Goal: Task Accomplishment & Management: Manage account settings

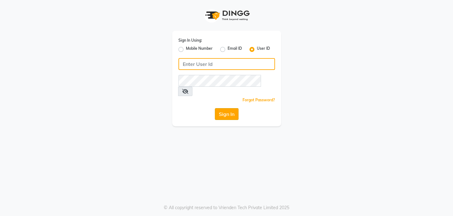
type input "ramya@123"
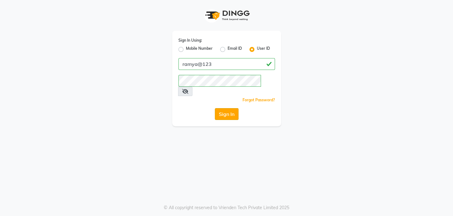
click at [234, 108] on button "Sign In" at bounding box center [227, 114] width 24 height 12
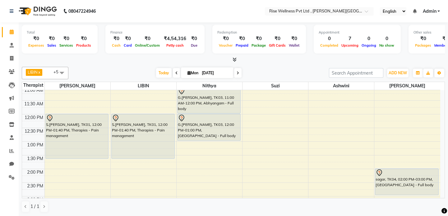
scroll to position [85, 0]
click at [11, 56] on icon at bounding box center [11, 58] width 3 height 5
select select "7497"
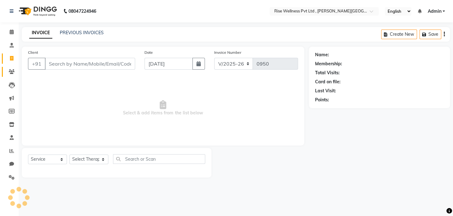
select select "V"
click at [67, 32] on link "PREVIOUS INVOICES" at bounding box center [82, 33] width 44 height 6
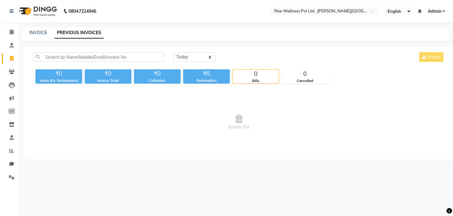
click at [216, 58] on div "Today Yesterday Custom Range Export" at bounding box center [308, 57] width 271 height 10
click at [208, 59] on select "Today Yesterday Custom Range" at bounding box center [194, 57] width 42 height 10
select select "range"
click at [173, 52] on select "Today Yesterday Custom Range" at bounding box center [194, 57] width 42 height 10
click at [235, 54] on input "[DATE]" at bounding box center [245, 57] width 44 height 9
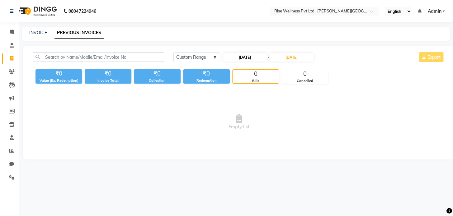
select select "9"
select select "2025"
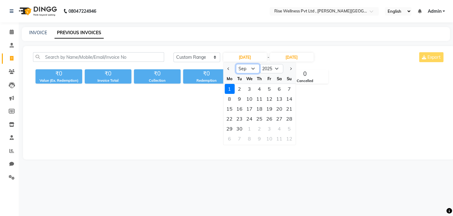
click at [242, 67] on select "Jan Feb Mar Apr May Jun Jul Aug Sep Oct Nov Dec" at bounding box center [248, 68] width 24 height 9
select select "8"
click at [236, 64] on select "Jan Feb Mar Apr May Jun Jul Aug Sep Oct Nov Dec" at bounding box center [248, 68] width 24 height 9
click at [266, 88] on div "1" at bounding box center [269, 89] width 10 height 10
type input "01-08-2025"
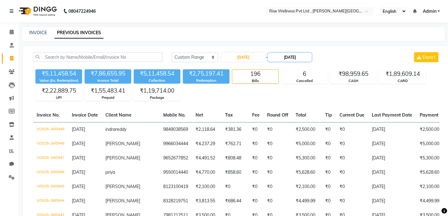
click at [295, 59] on input "[DATE]" at bounding box center [290, 57] width 44 height 9
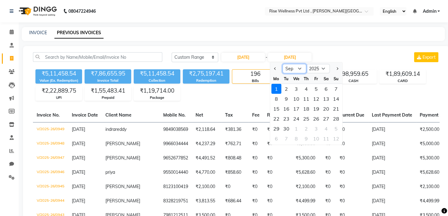
click at [291, 69] on select "Aug Sep Oct Nov Dec" at bounding box center [295, 68] width 24 height 9
select select "8"
click at [283, 64] on select "Aug Sep Oct Nov Dec" at bounding box center [295, 68] width 24 height 9
click at [336, 124] on div "31" at bounding box center [336, 129] width 10 height 10
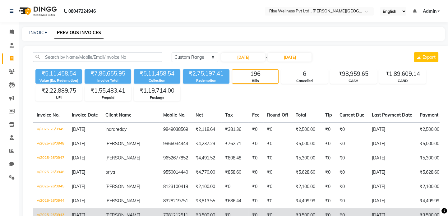
type input "31-08-2025"
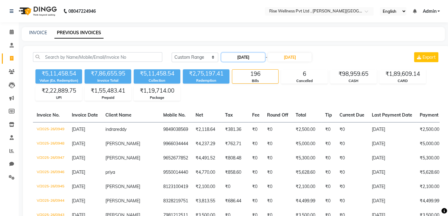
click at [244, 55] on input "01-08-2025" at bounding box center [244, 57] width 44 height 9
select select "8"
select select "2025"
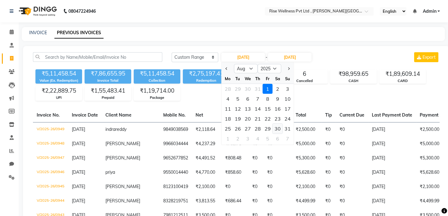
click at [277, 126] on div "30" at bounding box center [278, 129] width 10 height 10
type input "30-08-2025"
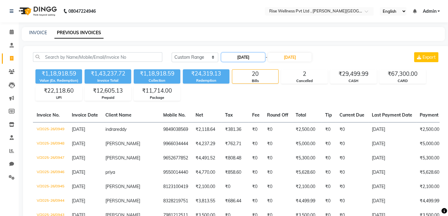
click at [238, 54] on input "30-08-2025" at bounding box center [244, 57] width 44 height 9
select select "8"
select select "2025"
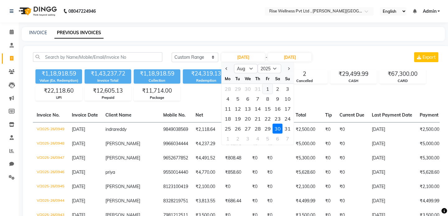
click at [264, 90] on div "1" at bounding box center [268, 89] width 10 height 10
type input "01-08-2025"
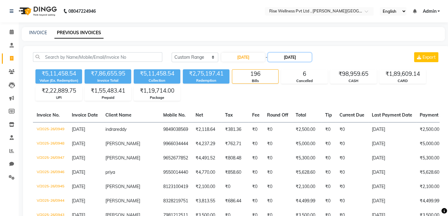
click at [287, 57] on input "31-08-2025" at bounding box center [290, 57] width 44 height 9
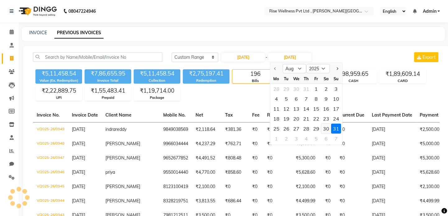
click at [328, 129] on div "30" at bounding box center [326, 129] width 10 height 10
type input "30-08-2025"
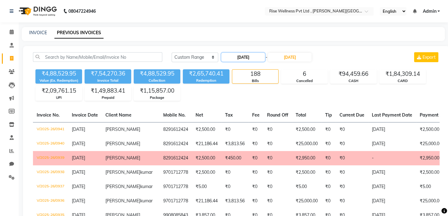
click at [254, 60] on input "01-08-2025" at bounding box center [244, 57] width 44 height 9
select select "8"
select select "2025"
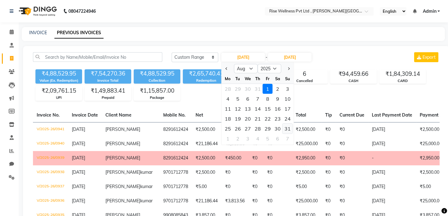
click at [285, 128] on div "31" at bounding box center [288, 129] width 10 height 10
type input "31-08-2025"
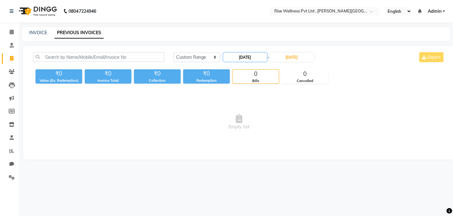
click at [245, 54] on input "31-08-2025" at bounding box center [245, 57] width 44 height 9
select select "8"
select select "2025"
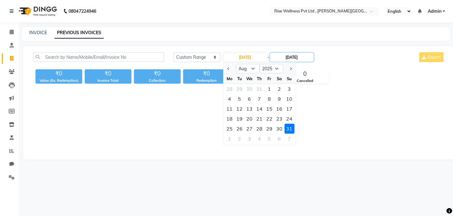
click at [287, 57] on input "30-08-2025" at bounding box center [292, 57] width 44 height 9
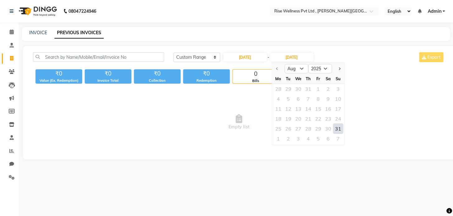
click at [335, 128] on div "31" at bounding box center [338, 129] width 10 height 10
type input "31-08-2025"
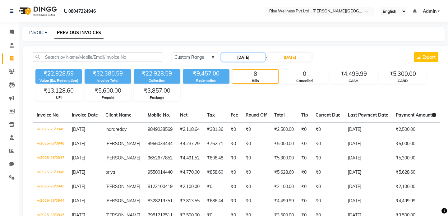
click at [237, 58] on input "31-08-2025" at bounding box center [244, 57] width 44 height 9
select select "8"
select select "2025"
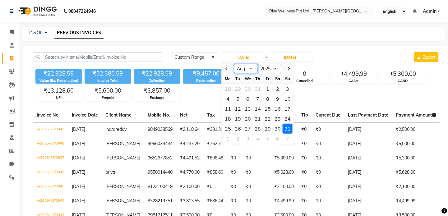
click at [254, 68] on select "Jan Feb Mar Apr May Jun Jul Aug Sep Oct Nov Dec" at bounding box center [246, 68] width 24 height 9
click at [234, 64] on select "Jan Feb Mar Apr May Jun Jul Aug Sep Oct Nov Dec" at bounding box center [246, 68] width 24 height 9
click at [264, 88] on div "1" at bounding box center [268, 89] width 10 height 10
type input "01-08-2025"
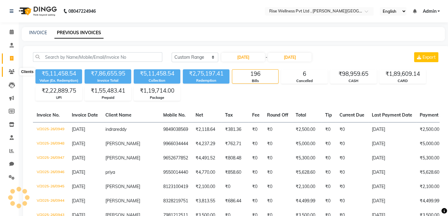
click at [7, 69] on span at bounding box center [11, 71] width 11 height 7
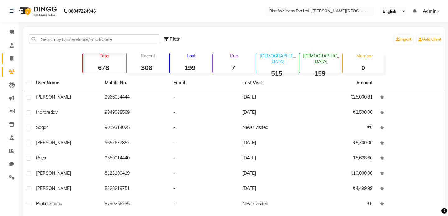
click at [12, 63] on link "Invoice" at bounding box center [9, 59] width 15 height 10
select select "7497"
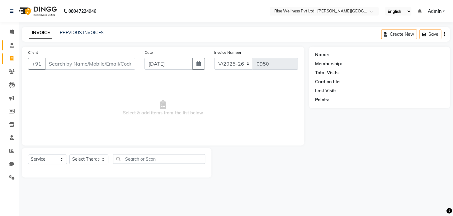
select select "V"
click at [12, 43] on icon at bounding box center [12, 45] width 4 height 5
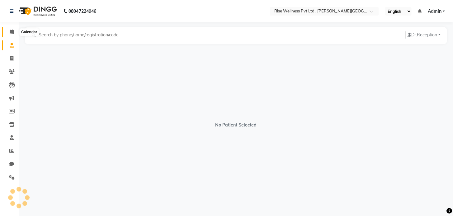
click at [12, 31] on icon at bounding box center [12, 32] width 4 height 5
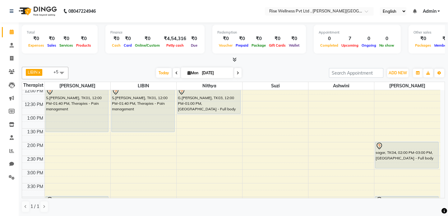
scroll to position [48, 0]
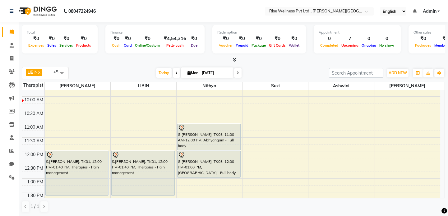
click at [240, 73] on span at bounding box center [237, 73] width 7 height 10
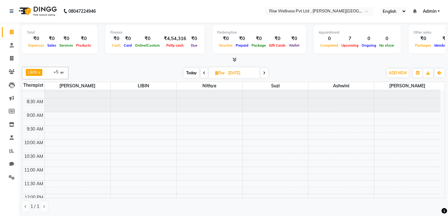
scroll to position [0, 0]
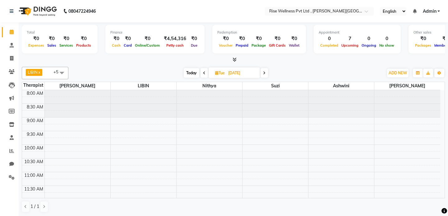
click at [203, 71] on icon at bounding box center [204, 73] width 2 height 4
type input "[DATE]"
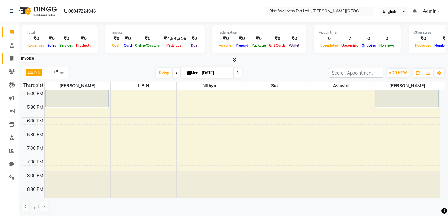
click at [12, 59] on icon at bounding box center [11, 58] width 3 height 5
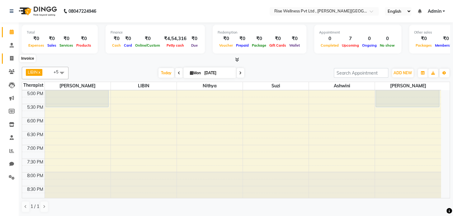
select select "7497"
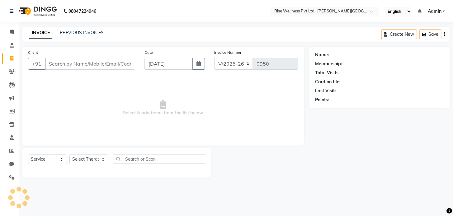
select select "V"
click at [83, 68] on input "Client" at bounding box center [90, 64] width 90 height 12
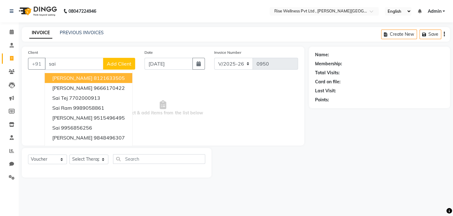
drag, startPoint x: 86, startPoint y: 77, endPoint x: 83, endPoint y: 79, distance: 4.0
click at [85, 78] on span "[PERSON_NAME]" at bounding box center [72, 78] width 40 height 6
type input "8121633505"
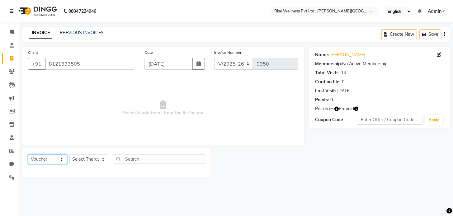
click at [59, 161] on select "Select Service Product Membership Package Voucher Prepaid Gift Card" at bounding box center [47, 160] width 39 height 10
select select "service"
click at [28, 155] on select "Select Service Product Membership Package Voucher Prepaid Gift Card" at bounding box center [47, 160] width 39 height 10
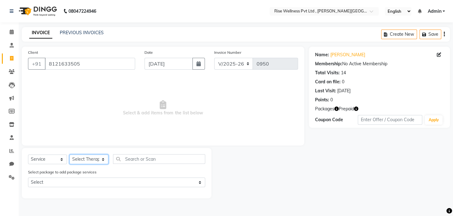
click at [100, 159] on select "Select Therapist aneesh Ashwini LIBIN nithya Reception sujith suzi" at bounding box center [88, 160] width 39 height 10
select select "69786"
click at [69, 155] on select "Select Therapist aneesh Ashwini LIBIN nithya Reception sujith suzi" at bounding box center [88, 160] width 39 height 10
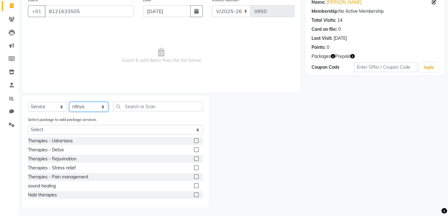
scroll to position [54, 0]
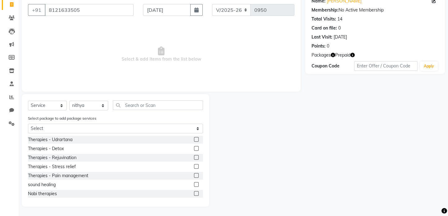
click at [194, 175] on label at bounding box center [196, 175] width 5 height 5
click at [194, 175] on input "checkbox" at bounding box center [196, 176] width 4 height 4
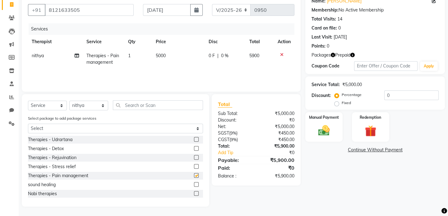
checkbox input "false"
click at [373, 131] on img at bounding box center [370, 131] width 19 height 15
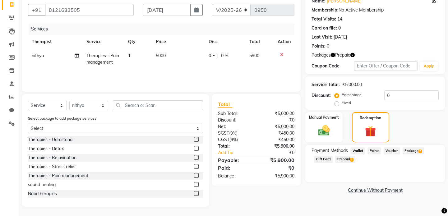
click at [410, 149] on span "Package 2" at bounding box center [413, 150] width 21 height 7
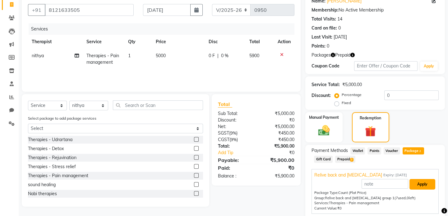
click at [423, 182] on button "Apply" at bounding box center [423, 184] width 26 height 11
type input "Relive back and neck pain"
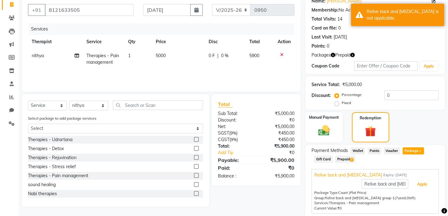
scroll to position [90, 0]
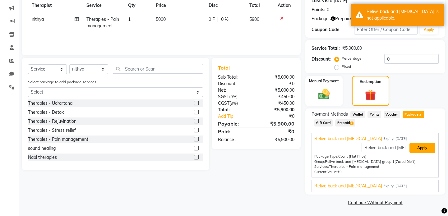
click at [421, 145] on button "Apply" at bounding box center [423, 148] width 26 height 11
click at [417, 114] on span "Package 2" at bounding box center [413, 114] width 21 height 7
click at [419, 147] on button "Apply" at bounding box center [423, 148] width 26 height 11
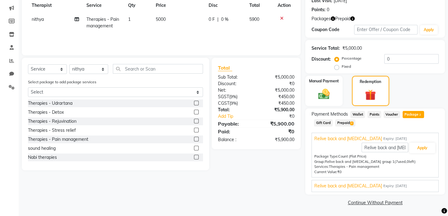
click at [376, 202] on link "Continue Without Payment" at bounding box center [375, 203] width 137 height 7
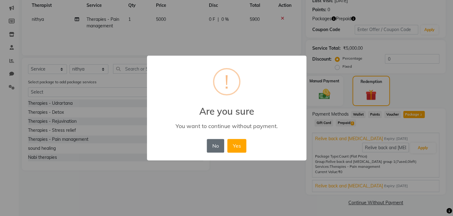
click at [215, 148] on button "No" at bounding box center [215, 146] width 17 height 14
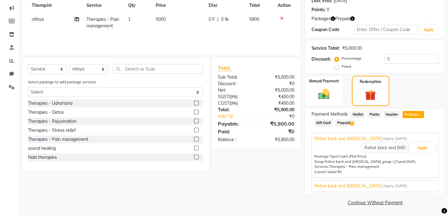
click at [412, 115] on span "Package 2" at bounding box center [413, 114] width 21 height 7
click at [423, 148] on button "Apply" at bounding box center [423, 148] width 26 height 11
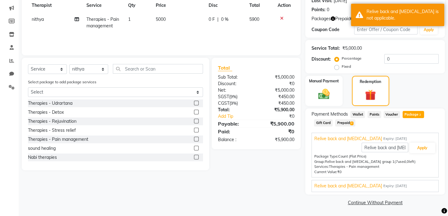
click at [386, 203] on link "Continue Without Payment" at bounding box center [375, 203] width 137 height 7
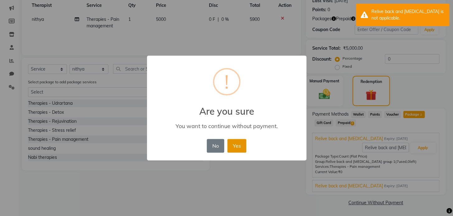
click at [240, 143] on button "Yes" at bounding box center [236, 146] width 19 height 14
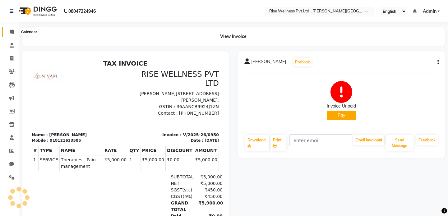
click at [13, 32] on icon at bounding box center [12, 32] width 4 height 5
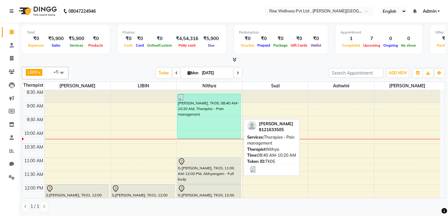
scroll to position [28, 0]
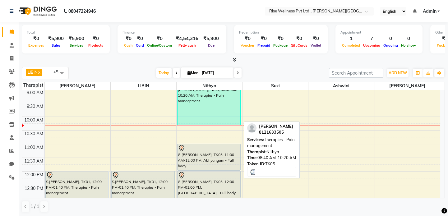
click at [203, 112] on div "[PERSON_NAME], TK05, 08:40 AM-10:20 AM, Therapies - Pain management" at bounding box center [209, 103] width 63 height 44
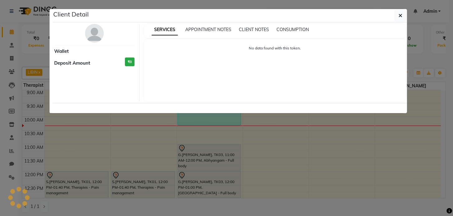
select select "3"
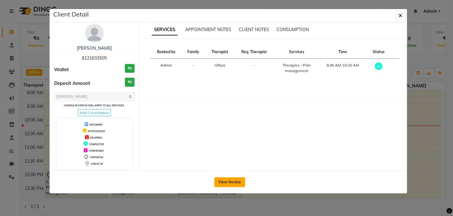
click at [233, 181] on button "View Invoice" at bounding box center [229, 182] width 31 height 10
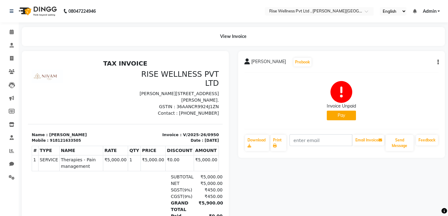
click at [437, 62] on button "button" at bounding box center [437, 62] width 4 height 7
click at [406, 46] on div "Cancel Invoice" at bounding box center [407, 47] width 43 height 8
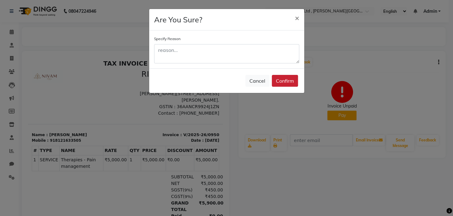
click at [280, 75] on button "Confirm" at bounding box center [285, 81] width 26 height 12
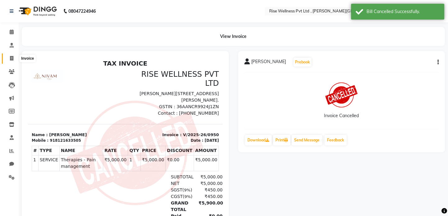
drag, startPoint x: 15, startPoint y: 60, endPoint x: 5, endPoint y: 51, distance: 13.7
click at [14, 60] on span at bounding box center [11, 58] width 11 height 7
select select "service"
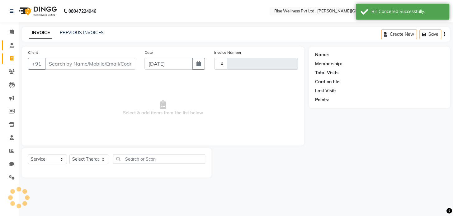
type input "0951"
select select "7497"
select select "V"
click at [65, 65] on input "Client" at bounding box center [90, 64] width 90 height 12
click at [66, 65] on input "Client" at bounding box center [90, 64] width 90 height 12
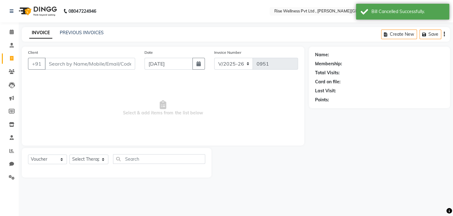
click at [66, 65] on input "Client" at bounding box center [90, 64] width 90 height 12
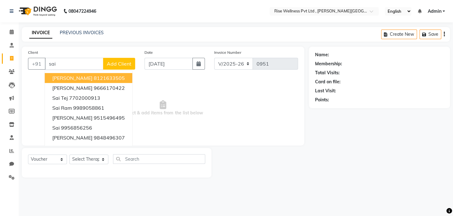
drag, startPoint x: 85, startPoint y: 80, endPoint x: 92, endPoint y: 93, distance: 14.8
click at [87, 81] on span "[PERSON_NAME]" at bounding box center [72, 78] width 40 height 6
type input "8121633505"
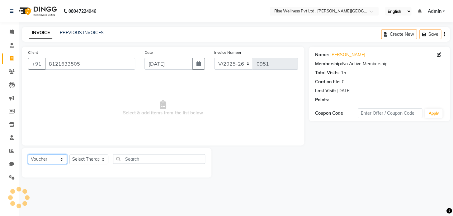
click at [50, 159] on select "Select Service Product Membership Package Voucher Prepaid Gift Card" at bounding box center [47, 160] width 39 height 10
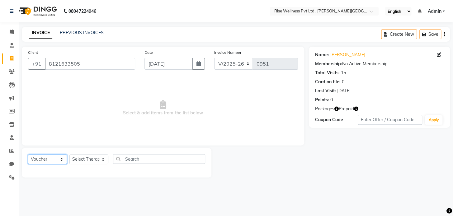
select select "service"
click at [28, 155] on select "Select Service Product Membership Package Voucher Prepaid Gift Card" at bounding box center [47, 160] width 39 height 10
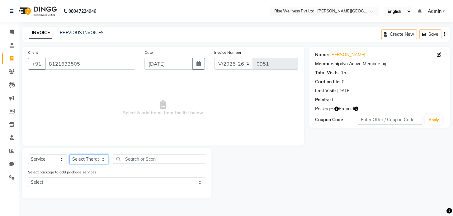
click at [91, 160] on select "Select Therapist aneesh Ashwini LIBIN nithya Reception sujith suzi" at bounding box center [88, 160] width 39 height 10
select select "69786"
click at [69, 155] on select "Select Therapist aneesh Ashwini LIBIN nithya Reception sujith suzi" at bounding box center [88, 160] width 39 height 10
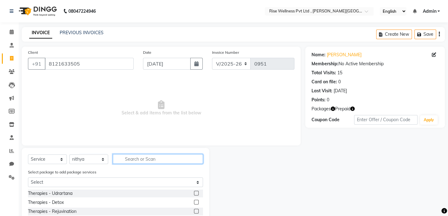
click at [136, 156] on input "text" at bounding box center [158, 159] width 90 height 10
type input "pain"
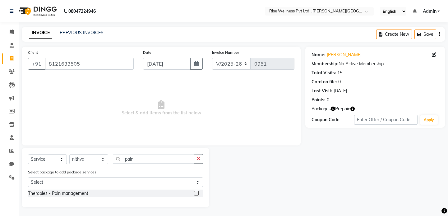
click at [197, 194] on label at bounding box center [196, 193] width 5 height 5
click at [197, 194] on input "checkbox" at bounding box center [196, 194] width 4 height 4
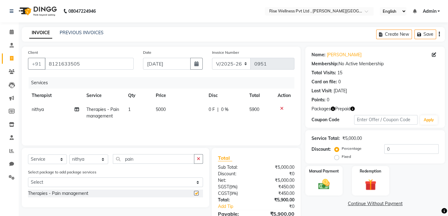
checkbox input "false"
click at [364, 186] on img at bounding box center [370, 185] width 19 height 15
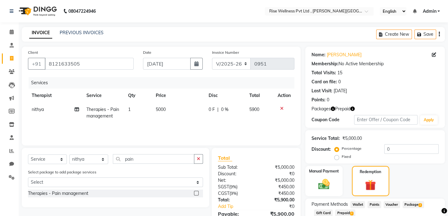
scroll to position [41, 0]
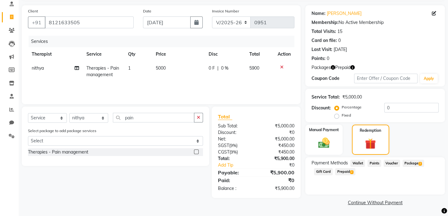
click at [413, 165] on span "Package 2" at bounding box center [413, 163] width 21 height 7
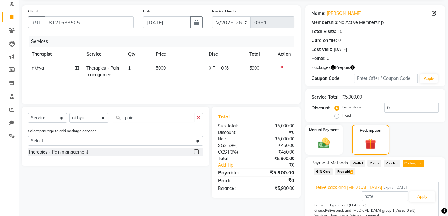
scroll to position [90, 0]
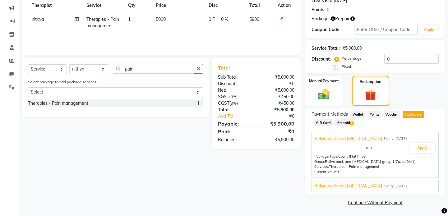
click at [395, 183] on div "Relive back and neck pain Expiry: 12-09-2025" at bounding box center [376, 186] width 122 height 7
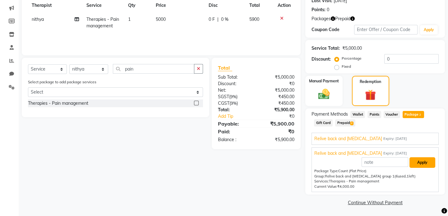
click at [419, 163] on button "Apply" at bounding box center [423, 162] width 26 height 11
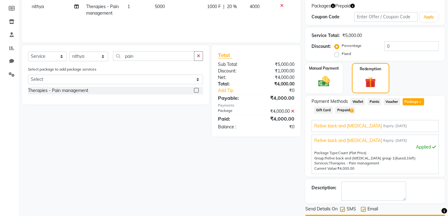
scroll to position [120, 0]
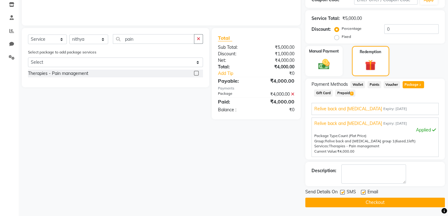
click at [376, 200] on button "Checkout" at bounding box center [376, 203] width 140 height 10
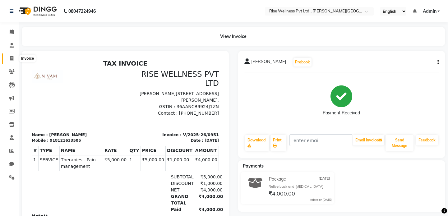
click at [11, 60] on icon at bounding box center [11, 58] width 3 height 5
select select "service"
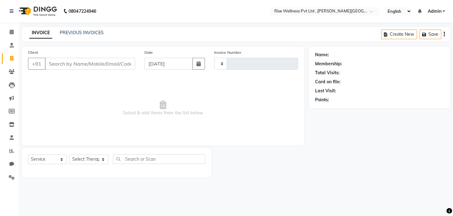
type input "0952"
select select "7497"
select select "V"
click at [31, 11] on img at bounding box center [37, 10] width 43 height 17
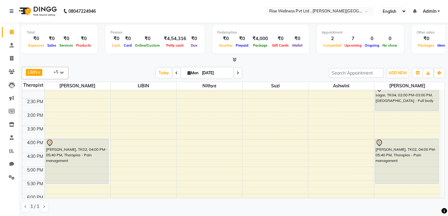
scroll to position [141, 0]
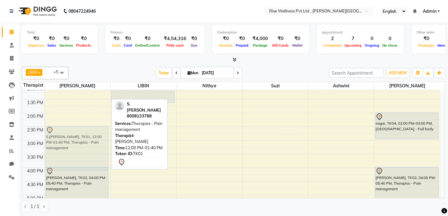
drag, startPoint x: 79, startPoint y: 92, endPoint x: 85, endPoint y: 158, distance: 65.7
click at [85, 158] on div "S.VijAY KUMAR, TK01, 12:00 PM-01:40 PM, Therapies - Pain management Prakash bab…" at bounding box center [78, 127] width 66 height 356
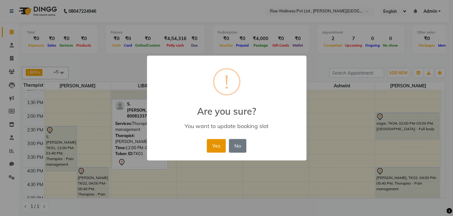
click at [218, 146] on button "Yes" at bounding box center [216, 146] width 19 height 14
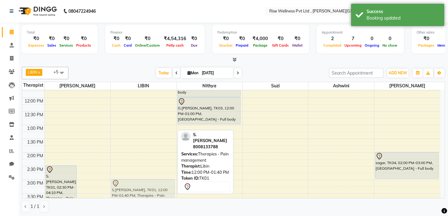
scroll to position [122, 0]
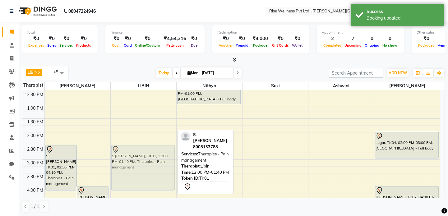
drag, startPoint x: 156, startPoint y: 140, endPoint x: 150, endPoint y: 169, distance: 30.0
click at [150, 169] on div "S.VijAY KUMAR, TK01, 12:00 PM-01:40 PM, Therapies - Pain management S.VijAY KUM…" at bounding box center [144, 146] width 66 height 356
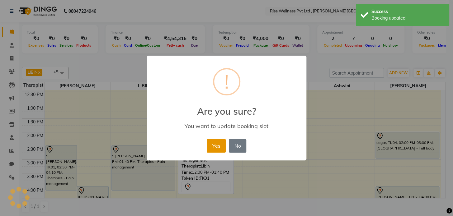
click at [224, 151] on button "Yes" at bounding box center [216, 146] width 19 height 14
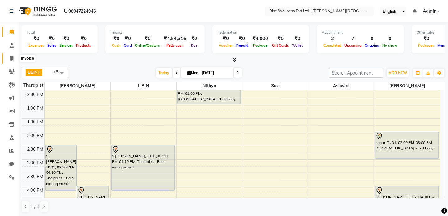
click at [12, 59] on icon at bounding box center [11, 58] width 3 height 5
select select "7497"
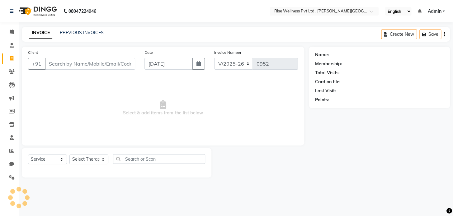
select select "V"
click at [62, 63] on input "Client" at bounding box center [90, 64] width 90 height 12
click at [62, 65] on input "Client" at bounding box center [90, 64] width 90 height 12
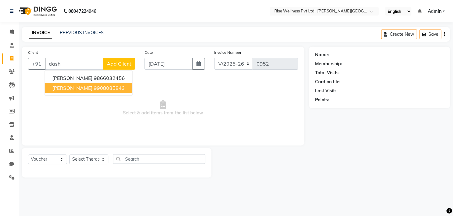
click at [94, 87] on ngb-highlight "9908085843" at bounding box center [109, 88] width 31 height 6
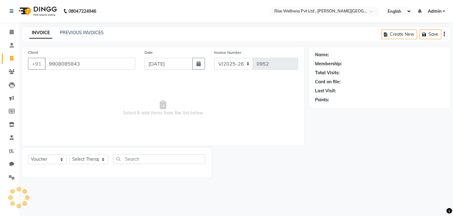
type input "9908085843"
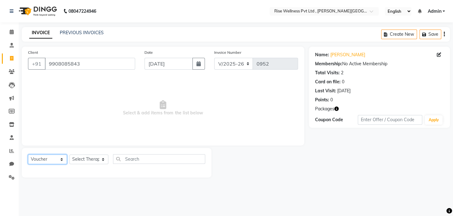
click at [63, 160] on select "Select Service Product Membership Package Voucher Prepaid Gift Card" at bounding box center [47, 160] width 39 height 10
select select "service"
click at [28, 155] on select "Select Service Product Membership Package Voucher Prepaid Gift Card" at bounding box center [47, 160] width 39 height 10
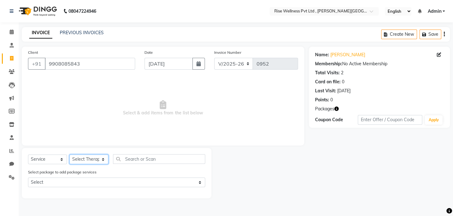
click at [100, 160] on select "Select Therapist aneesh Ashwini LIBIN nithya Reception sujith suzi" at bounding box center [88, 160] width 39 height 10
select select "67714"
click at [69, 155] on select "Select Therapist aneesh Ashwini LIBIN nithya Reception sujith suzi" at bounding box center [88, 160] width 39 height 10
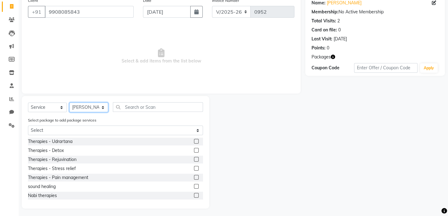
scroll to position [54, 0]
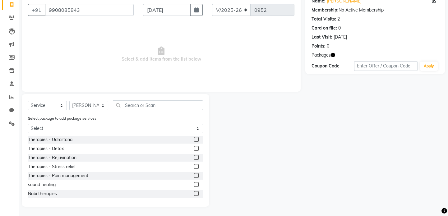
click at [194, 175] on label at bounding box center [196, 175] width 5 height 5
click at [194, 175] on input "checkbox" at bounding box center [196, 176] width 4 height 4
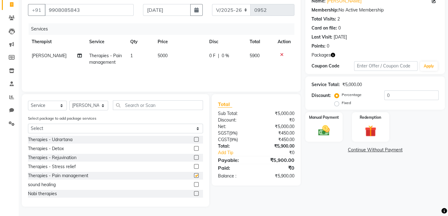
checkbox input "false"
click at [373, 132] on img at bounding box center [370, 131] width 19 height 15
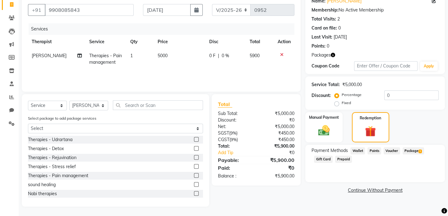
click at [412, 152] on span "Package 1" at bounding box center [413, 150] width 21 height 7
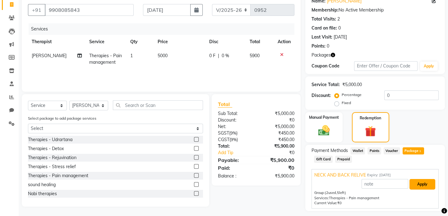
click at [417, 184] on button "Apply" at bounding box center [423, 184] width 26 height 11
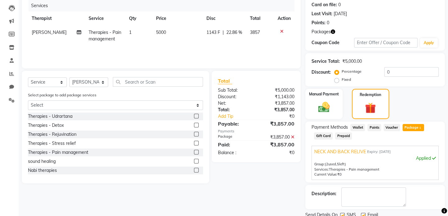
scroll to position [100, 0]
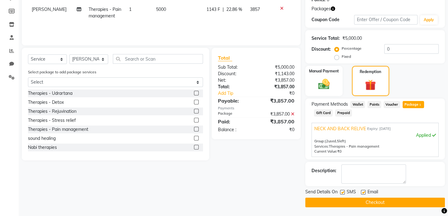
click at [377, 202] on button "Checkout" at bounding box center [376, 203] width 140 height 10
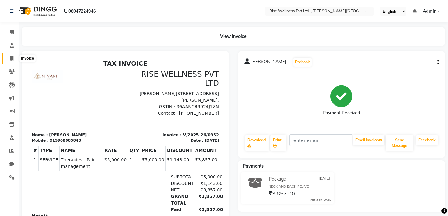
click at [13, 58] on icon at bounding box center [11, 58] width 3 height 5
select select "service"
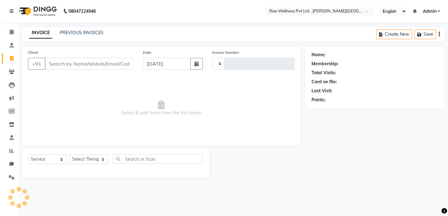
type input "0953"
select select "7497"
click at [87, 62] on input "Client" at bounding box center [90, 64] width 90 height 12
select select "V"
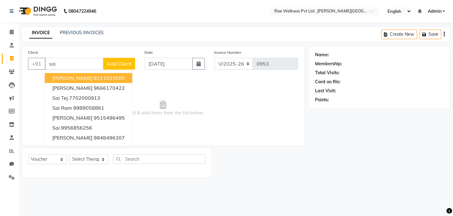
click at [82, 77] on span "[PERSON_NAME]" at bounding box center [72, 78] width 40 height 6
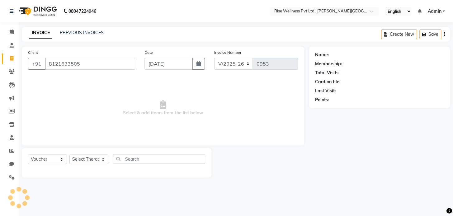
type input "8121633505"
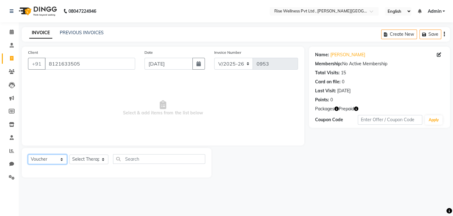
click at [63, 160] on select "Select Service Product Membership Package Voucher Prepaid Gift Card" at bounding box center [47, 160] width 39 height 10
select select "service"
click at [28, 155] on select "Select Service Product Membership Package Voucher Prepaid Gift Card" at bounding box center [47, 160] width 39 height 10
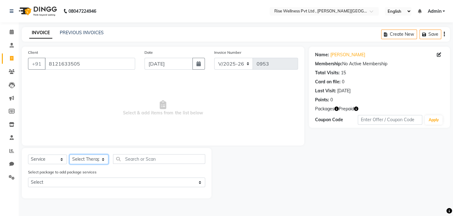
click at [100, 159] on select "Select Therapist aneesh Ashwini LIBIN nithya Reception sujith suzi" at bounding box center [88, 160] width 39 height 10
select select "69785"
click at [69, 155] on select "Select Therapist aneesh Ashwini LIBIN nithya Reception sujith suzi" at bounding box center [88, 160] width 39 height 10
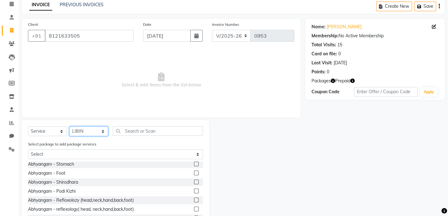
scroll to position [141, 0]
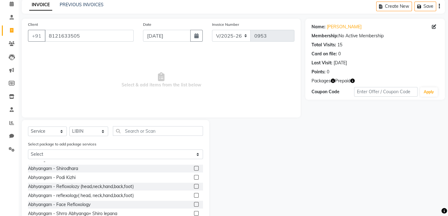
click at [194, 168] on label at bounding box center [196, 168] width 5 height 5
click at [194, 168] on input "checkbox" at bounding box center [196, 169] width 4 height 4
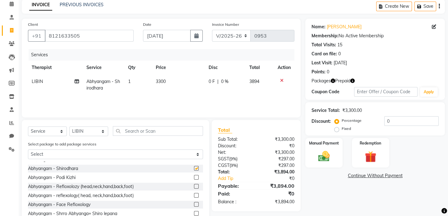
checkbox input "false"
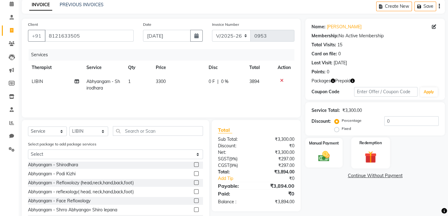
scroll to position [54, 0]
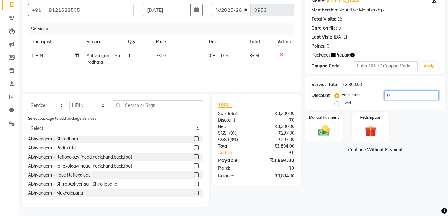
click at [395, 94] on input "0" at bounding box center [412, 96] width 54 height 10
type input "30"
click at [372, 128] on img at bounding box center [370, 131] width 19 height 15
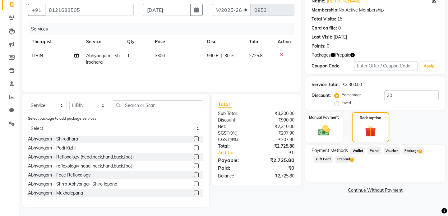
click at [343, 157] on span "Prepaid 2" at bounding box center [345, 159] width 20 height 7
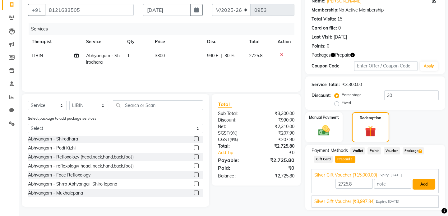
click at [428, 183] on button "Add" at bounding box center [424, 184] width 23 height 11
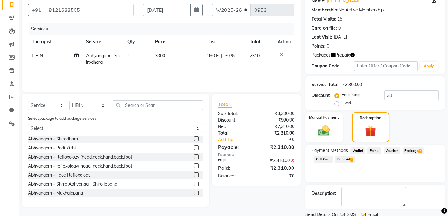
scroll to position [77, 0]
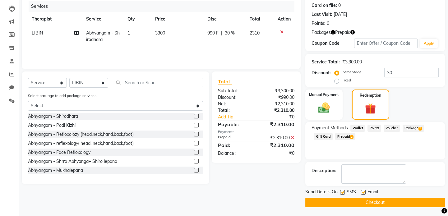
click at [368, 202] on button "Checkout" at bounding box center [376, 203] width 140 height 10
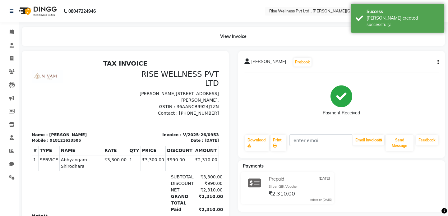
click at [438, 63] on icon "button" at bounding box center [438, 62] width 1 height 0
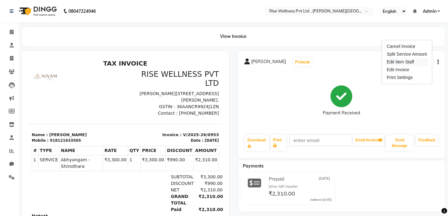
click at [411, 63] on div "Edit Item Staff" at bounding box center [407, 62] width 43 height 8
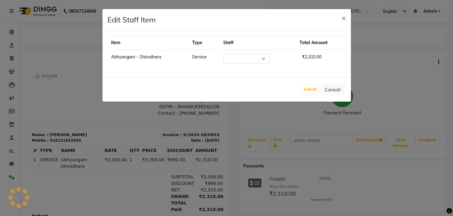
select select "69785"
drag, startPoint x: 326, startPoint y: 88, endPoint x: 406, endPoint y: 68, distance: 82.7
click at [330, 86] on button "Cancel" at bounding box center [332, 90] width 24 height 12
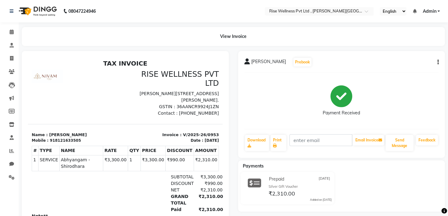
click at [436, 60] on button "button" at bounding box center [437, 62] width 4 height 7
click at [404, 71] on div "Edit Invoice" at bounding box center [407, 70] width 43 height 8
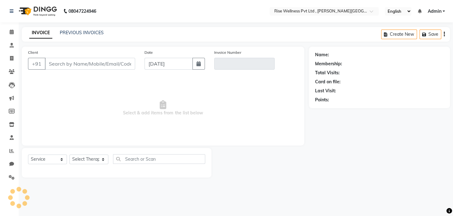
select select "V"
type input "8121633505"
type input "V/2025-26/0953"
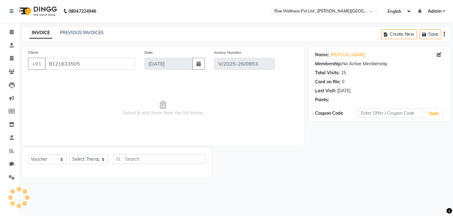
select select "select"
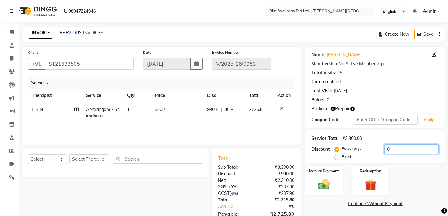
click at [397, 151] on input "0" at bounding box center [412, 149] width 54 height 10
type input "4"
type input "1"
type input "39.39"
click at [375, 187] on img at bounding box center [370, 185] width 19 height 15
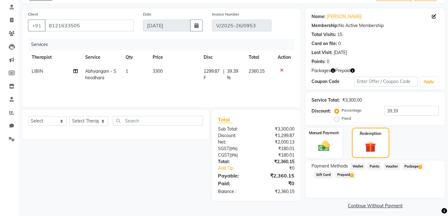
scroll to position [41, 0]
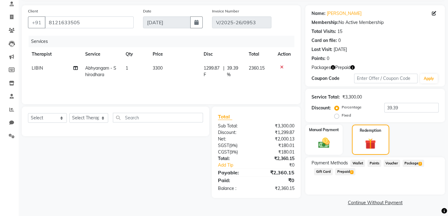
click at [351, 171] on span "2" at bounding box center [351, 172] width 3 height 4
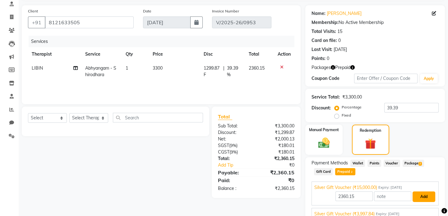
click at [424, 197] on button "Add" at bounding box center [424, 197] width 23 height 11
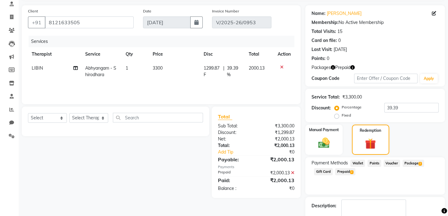
scroll to position [68, 0]
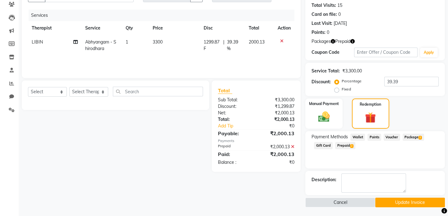
click at [414, 201] on button "Update Invoice" at bounding box center [411, 203] width 70 height 10
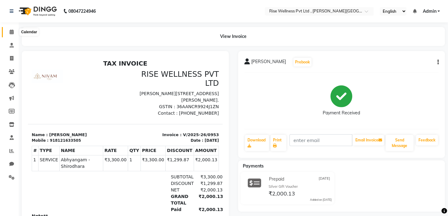
click at [7, 32] on span at bounding box center [11, 32] width 11 height 7
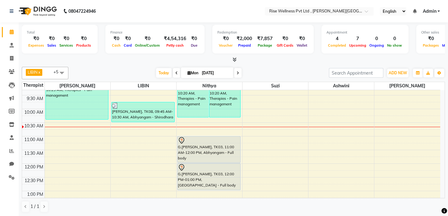
scroll to position [48, 0]
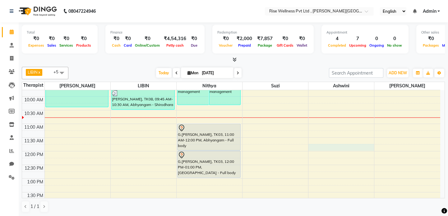
click at [326, 148] on div "8:00 AM 8:30 AM 9:00 AM 9:30 AM 10:00 AM 10:30 AM 11:00 AM 11:30 AM 12:00 PM 12…" at bounding box center [231, 220] width 418 height 356
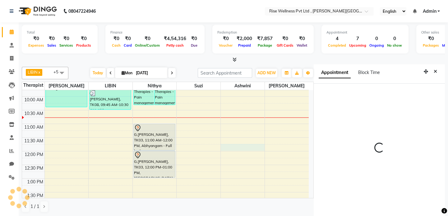
scroll to position [2, 0]
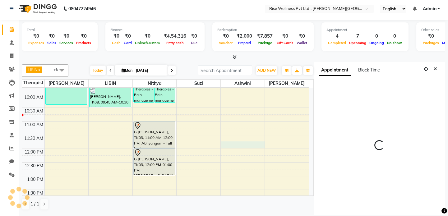
select select "705"
select select "89087"
select select "tentative"
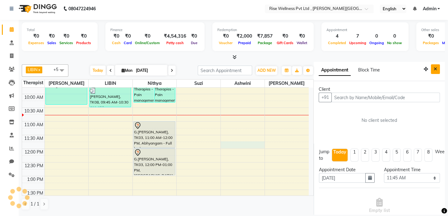
click at [434, 68] on button "Close" at bounding box center [435, 69] width 9 height 10
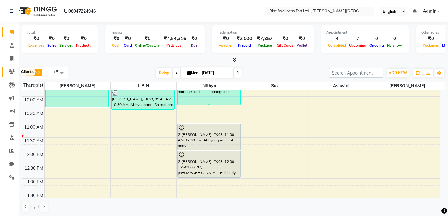
click at [8, 71] on span at bounding box center [11, 71] width 11 height 7
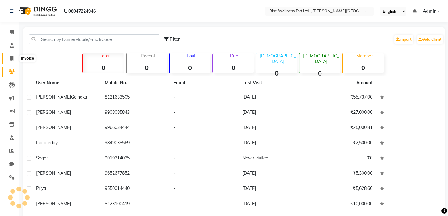
click at [12, 60] on icon at bounding box center [11, 58] width 3 height 5
select select "service"
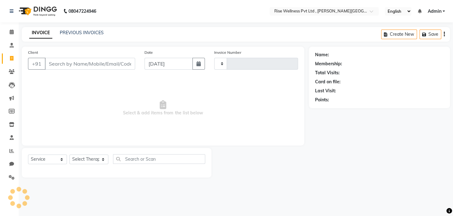
type input "0954"
select select "7497"
select select "V"
click at [71, 32] on link "PREVIOUS INVOICES" at bounding box center [82, 33] width 44 height 6
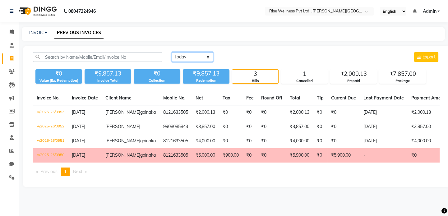
click at [181, 55] on select "Today Yesterday Custom Range" at bounding box center [193, 57] width 42 height 10
select select "range"
click at [172, 52] on select "Today Yesterday Custom Range" at bounding box center [193, 57] width 42 height 10
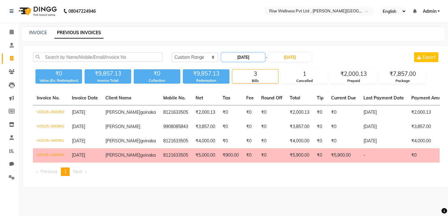
click at [240, 57] on input "[DATE]" at bounding box center [244, 57] width 44 height 9
select select "9"
select select "2025"
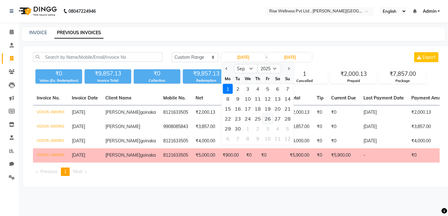
click at [267, 118] on div "26" at bounding box center [268, 119] width 10 height 10
type input "26-09-2025"
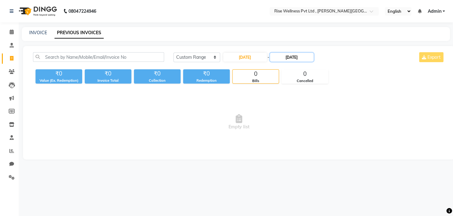
click at [293, 57] on input "[DATE]" at bounding box center [292, 57] width 44 height 9
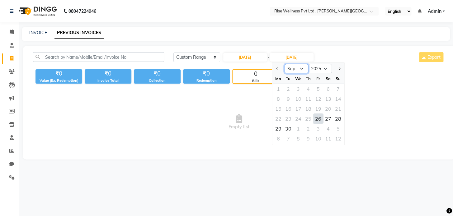
click at [288, 67] on select "Sep Oct Nov Dec" at bounding box center [296, 68] width 24 height 9
click at [240, 58] on input "26-09-2025" at bounding box center [245, 57] width 44 height 9
select select "9"
select select "2025"
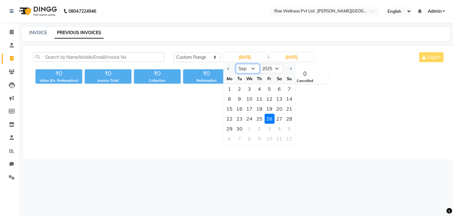
click at [255, 68] on select "Jan Feb Mar Apr May Jun Jul Aug Sep Oct Nov Dec" at bounding box center [248, 68] width 24 height 9
select select "8"
click at [236, 64] on select "Jan Feb Mar Apr May Jun Jul Aug Sep Oct Nov Dec" at bounding box center [248, 68] width 24 height 9
click at [271, 129] on div "29" at bounding box center [269, 129] width 10 height 10
type input "29-08-2025"
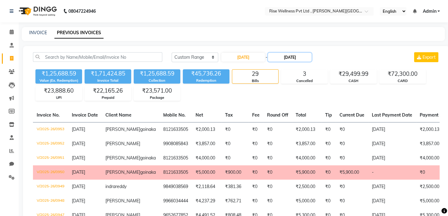
click at [275, 54] on input "[DATE]" at bounding box center [290, 57] width 44 height 9
select select "9"
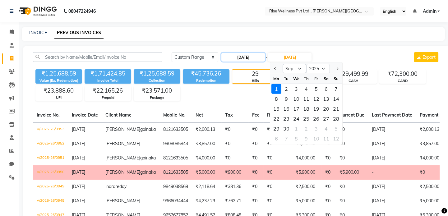
click at [260, 55] on input "29-08-2025" at bounding box center [244, 57] width 44 height 9
select select "8"
select select "2025"
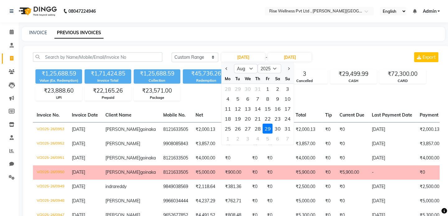
click at [269, 128] on div "29" at bounding box center [268, 129] width 10 height 10
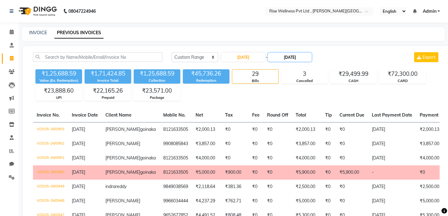
click at [281, 57] on input "[DATE]" at bounding box center [290, 57] width 44 height 9
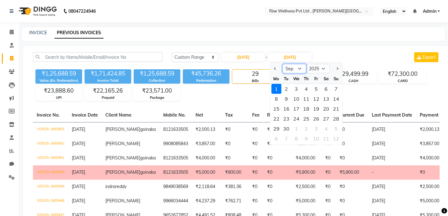
click at [294, 71] on select "Aug Sep Oct Nov Dec" at bounding box center [295, 68] width 24 height 9
select select "8"
click at [283, 64] on select "Aug Sep Oct Nov Dec" at bounding box center [295, 68] width 24 height 9
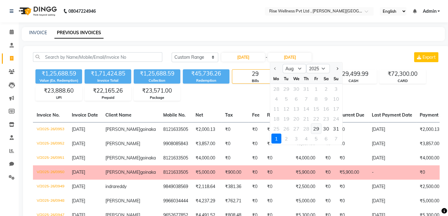
click at [319, 128] on div "29" at bounding box center [316, 129] width 10 height 10
type input "29-08-2025"
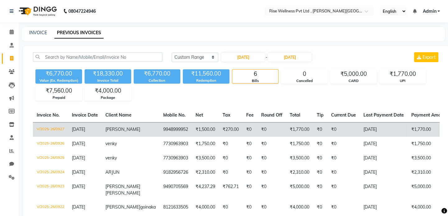
click at [286, 128] on td "₹1,770.00" at bounding box center [299, 129] width 27 height 15
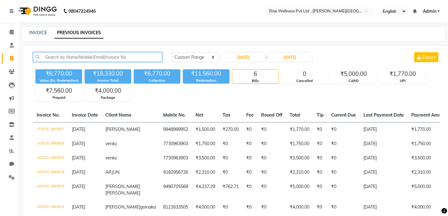
click at [97, 60] on input "text" at bounding box center [97, 57] width 129 height 10
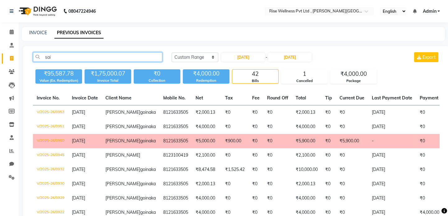
type input "sai"
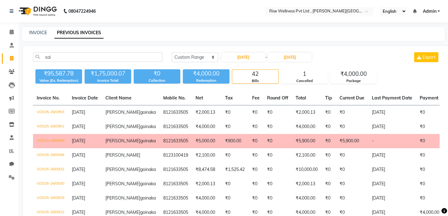
click at [12, 66] on li "Clients" at bounding box center [9, 71] width 19 height 13
click at [12, 73] on icon at bounding box center [12, 71] width 6 height 5
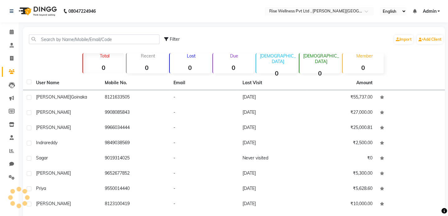
click at [14, 51] on li "Consultation" at bounding box center [9, 45] width 19 height 13
click at [13, 47] on icon at bounding box center [12, 45] width 4 height 5
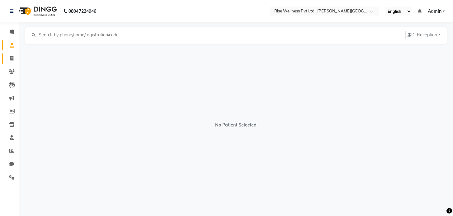
click at [16, 62] on link "Invoice" at bounding box center [9, 59] width 15 height 10
select select "7497"
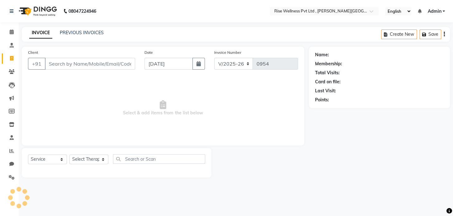
select select "V"
click at [70, 64] on input "Client" at bounding box center [90, 64] width 90 height 12
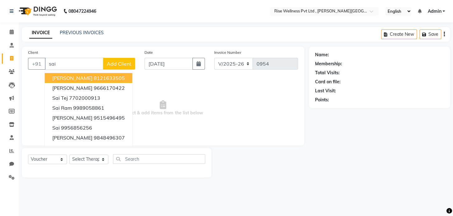
click at [87, 77] on span "[PERSON_NAME]" at bounding box center [72, 78] width 40 height 6
type input "8121633505"
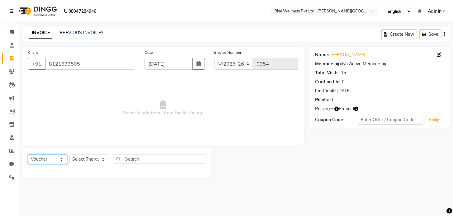
click at [51, 156] on select "Select Service Product Membership Package Voucher Prepaid Gift Card" at bounding box center [47, 160] width 39 height 10
click at [127, 100] on span "Select & add items from the list below" at bounding box center [163, 108] width 270 height 62
click at [11, 79] on li "Leads" at bounding box center [9, 84] width 19 height 13
click at [11, 89] on link "Leads" at bounding box center [9, 85] width 15 height 10
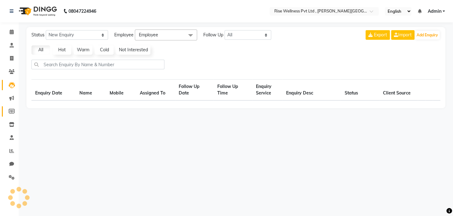
select select "10"
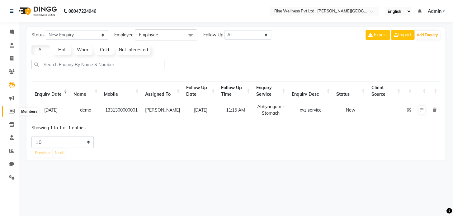
click at [12, 108] on span at bounding box center [11, 111] width 11 height 7
select select
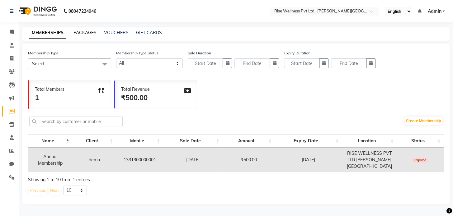
click at [88, 33] on link "PACKAGES" at bounding box center [84, 33] width 23 height 6
select select
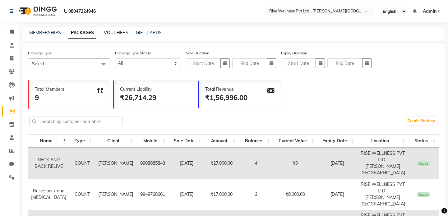
click at [121, 33] on link "VOUCHERS" at bounding box center [116, 33] width 25 height 6
select select
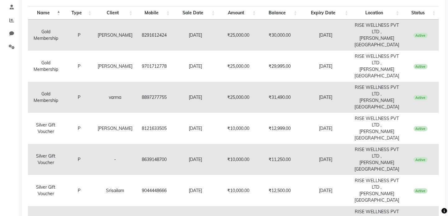
scroll to position [141, 0]
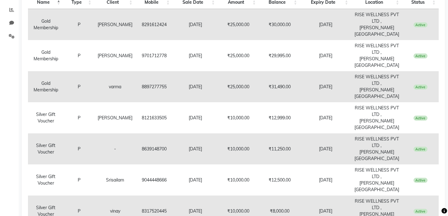
click at [137, 121] on td "8121633505" at bounding box center [154, 117] width 37 height 31
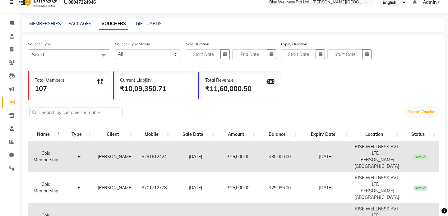
scroll to position [0, 0]
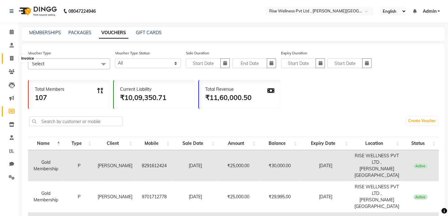
click at [10, 56] on icon at bounding box center [11, 58] width 3 height 5
select select "service"
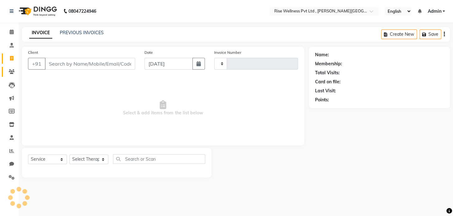
type input "0954"
select select "7497"
select select "V"
click at [12, 82] on span at bounding box center [11, 85] width 11 height 7
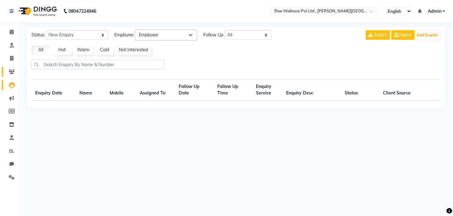
select select "10"
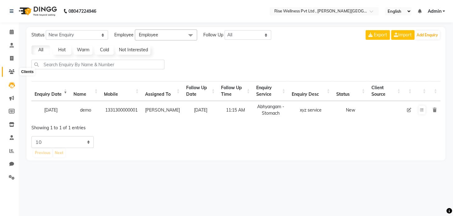
click at [10, 70] on icon at bounding box center [12, 71] width 6 height 5
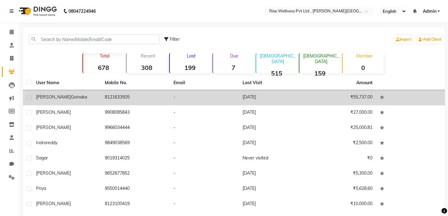
click at [106, 102] on td "8121633505" at bounding box center [135, 97] width 69 height 15
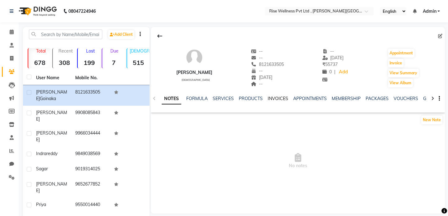
click at [272, 98] on link "INVOICES" at bounding box center [278, 99] width 21 height 6
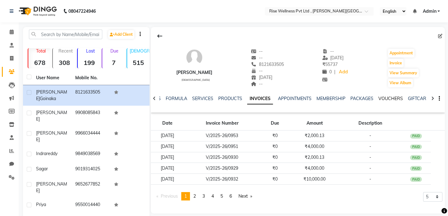
click at [383, 97] on link "VOUCHERS" at bounding box center [391, 99] width 25 height 6
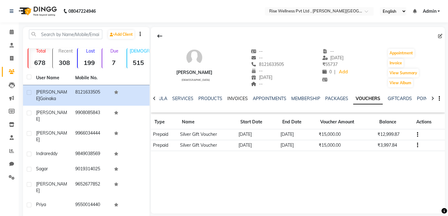
click at [240, 100] on link "INVOICES" at bounding box center [237, 99] width 21 height 6
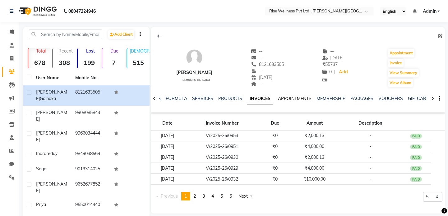
click at [295, 98] on link "APPOINTMENTS" at bounding box center [295, 99] width 34 height 6
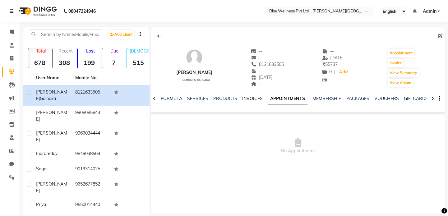
click at [249, 100] on link "INVOICES" at bounding box center [252, 99] width 21 height 6
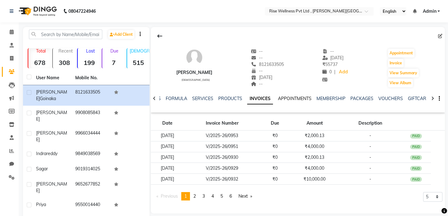
click at [287, 99] on link "APPOINTMENTS" at bounding box center [295, 99] width 34 height 6
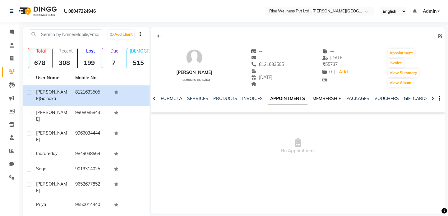
click at [327, 100] on link "MEMBERSHIP" at bounding box center [327, 99] width 29 height 6
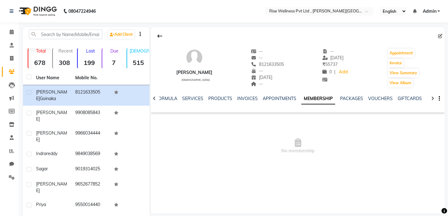
click at [358, 96] on div "PACKAGES" at bounding box center [351, 99] width 23 height 7
click at [357, 99] on link "PACKAGES" at bounding box center [351, 99] width 23 height 6
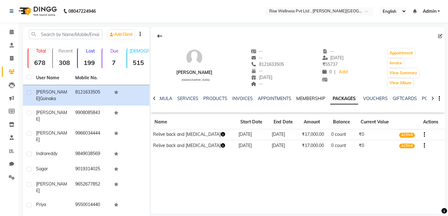
click at [310, 98] on link "MEMBERSHIP" at bounding box center [310, 99] width 29 height 6
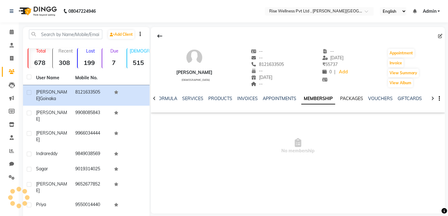
click at [351, 101] on link "PACKAGES" at bounding box center [351, 99] width 23 height 6
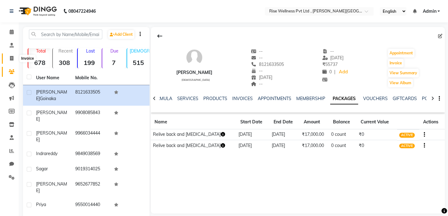
click at [12, 56] on span at bounding box center [11, 58] width 11 height 7
select select "service"
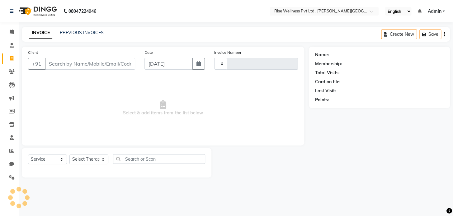
type input "0954"
select select "7497"
select select "V"
click at [13, 74] on span at bounding box center [11, 71] width 11 height 7
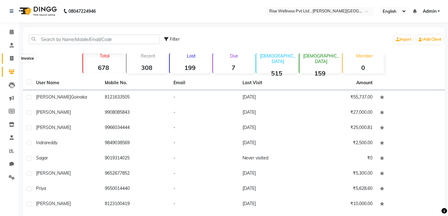
click at [14, 61] on span at bounding box center [11, 58] width 11 height 7
select select "7497"
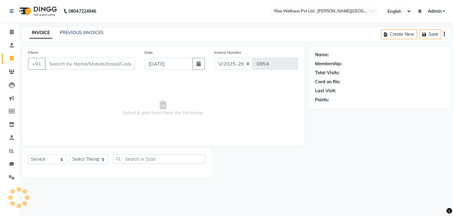
select select "V"
click at [12, 71] on icon at bounding box center [12, 71] width 6 height 5
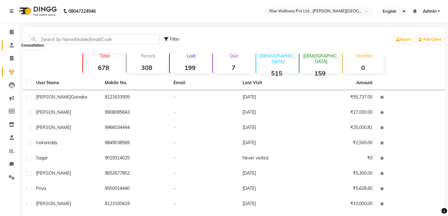
click at [10, 44] on icon at bounding box center [12, 45] width 4 height 5
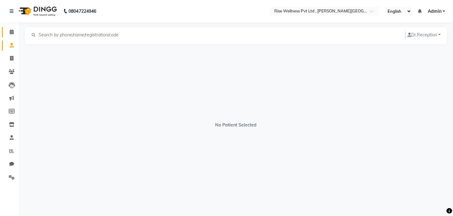
click at [13, 28] on link "Calendar" at bounding box center [9, 32] width 15 height 10
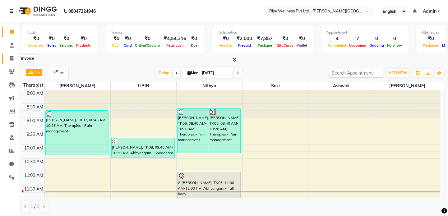
click at [9, 56] on span at bounding box center [11, 58] width 11 height 7
select select "7497"
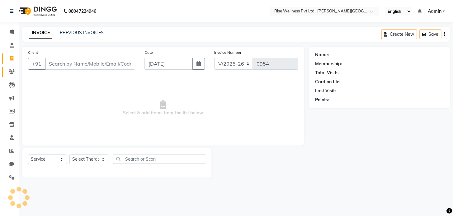
select select "V"
click at [7, 72] on span at bounding box center [11, 71] width 11 height 7
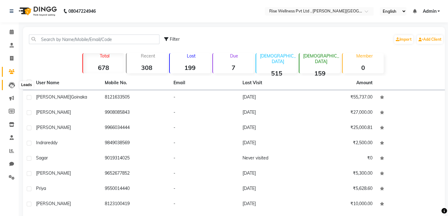
click at [12, 85] on icon at bounding box center [12, 85] width 6 height 6
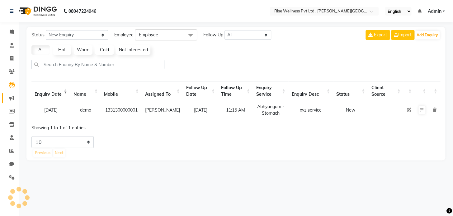
click at [7, 94] on link "Marketing" at bounding box center [9, 98] width 15 height 10
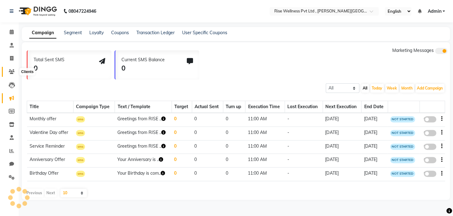
click at [11, 71] on icon at bounding box center [12, 71] width 6 height 5
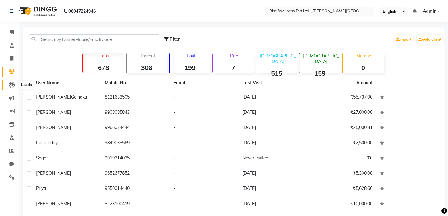
click at [9, 84] on icon at bounding box center [12, 85] width 6 height 6
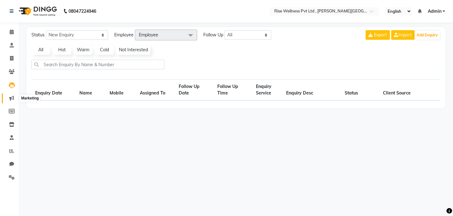
click at [8, 98] on span at bounding box center [11, 98] width 11 height 7
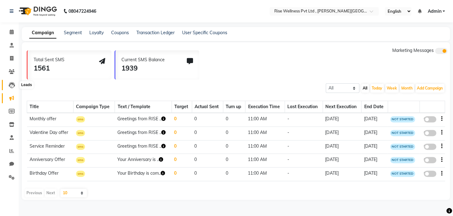
click at [13, 86] on icon at bounding box center [12, 85] width 6 height 6
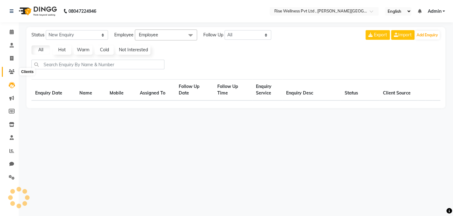
click at [11, 69] on icon at bounding box center [12, 71] width 6 height 5
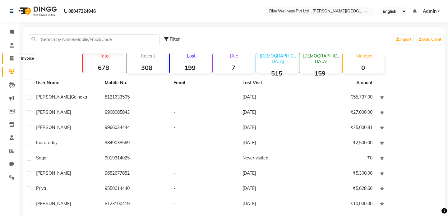
click at [12, 56] on icon at bounding box center [11, 58] width 3 height 5
select select "service"
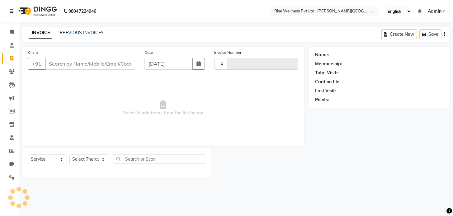
type input "0954"
select select "7497"
click at [11, 80] on link "Leads" at bounding box center [9, 85] width 15 height 10
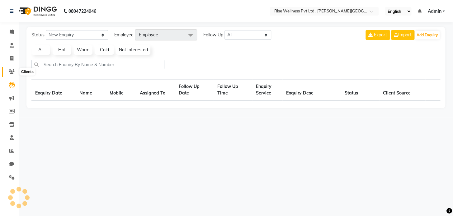
click at [12, 72] on icon at bounding box center [12, 71] width 6 height 5
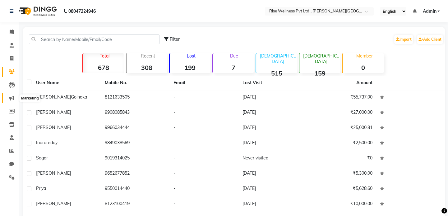
click at [10, 98] on icon at bounding box center [11, 98] width 5 height 5
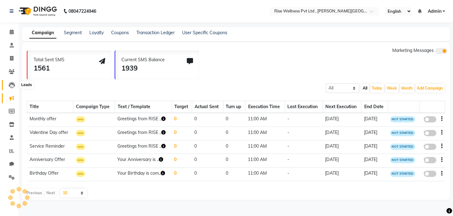
click at [10, 82] on span at bounding box center [11, 85] width 11 height 7
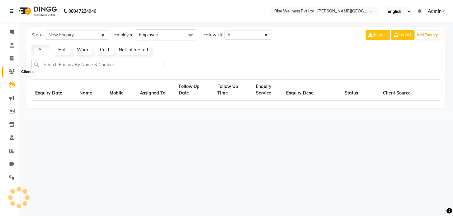
click at [11, 72] on icon at bounding box center [12, 71] width 6 height 5
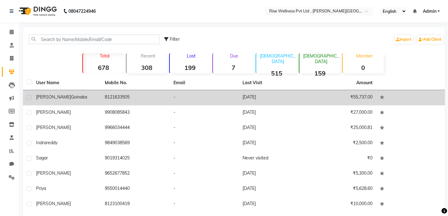
click at [103, 99] on td "8121633505" at bounding box center [135, 97] width 69 height 15
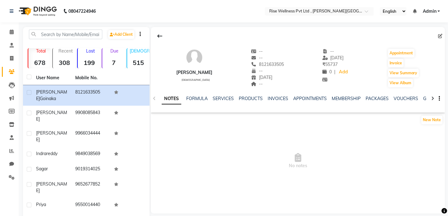
click at [349, 93] on div "NOTES FORMULA SERVICES PRODUCTS INVOICES APPOINTMENTS MEMBERSHIP PACKAGES VOUCH…" at bounding box center [298, 98] width 294 height 21
click at [366, 99] on link "PACKAGES" at bounding box center [377, 99] width 23 height 6
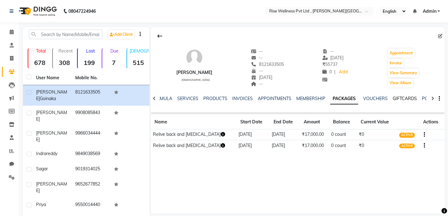
click at [394, 97] on link "GIFTCARDS" at bounding box center [405, 99] width 24 height 6
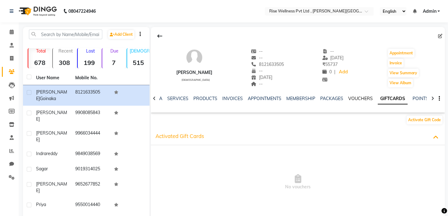
click at [374, 98] on ul "NOTES FORMULA SERVICES PRODUCTS INVOICES APPOINTMENTS MEMBERSHIP PACKAGES VOUCH…" at bounding box center [319, 99] width 395 height 7
click at [367, 98] on link "VOUCHERS" at bounding box center [360, 99] width 25 height 6
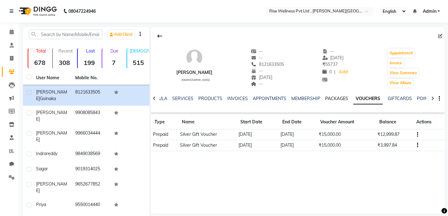
click at [330, 97] on link "PACKAGES" at bounding box center [336, 99] width 23 height 6
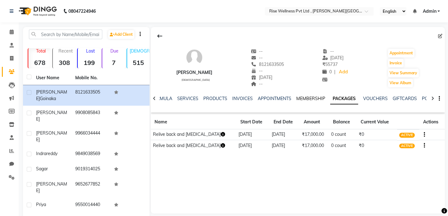
click at [316, 98] on link "MEMBERSHIP" at bounding box center [310, 99] width 29 height 6
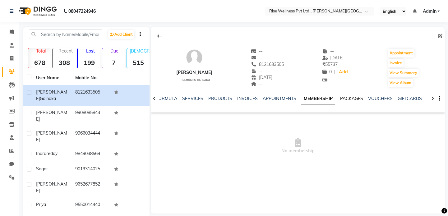
click at [355, 98] on link "PACKAGES" at bounding box center [351, 99] width 23 height 6
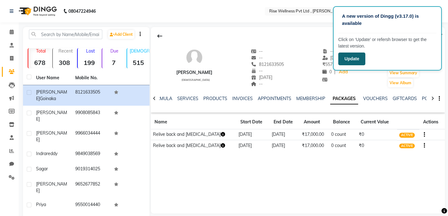
click at [348, 56] on button "Update" at bounding box center [351, 59] width 27 height 13
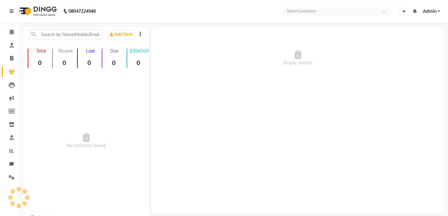
select select "en"
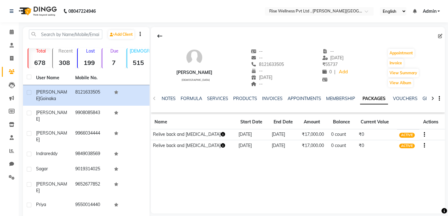
click at [308, 132] on td "₹17,000.00" at bounding box center [314, 134] width 29 height 11
click at [307, 136] on td "₹17,000.00" at bounding box center [314, 134] width 29 height 11
drag, startPoint x: 13, startPoint y: 29, endPoint x: 10, endPoint y: 34, distance: 5.7
click at [13, 29] on span at bounding box center [11, 32] width 11 height 7
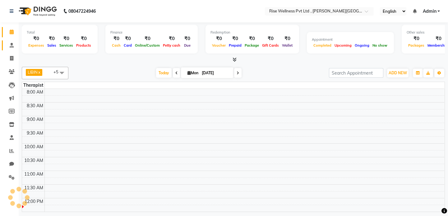
scroll to position [109, 0]
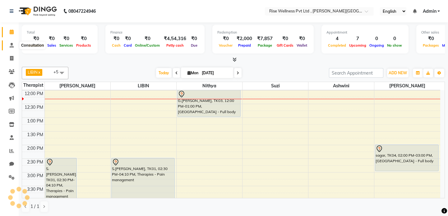
click at [10, 43] on icon at bounding box center [12, 45] width 4 height 5
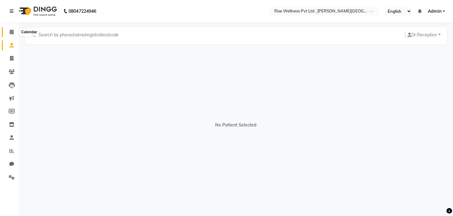
click at [11, 31] on icon at bounding box center [12, 32] width 4 height 5
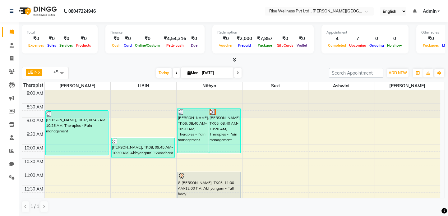
click at [238, 73] on icon at bounding box center [238, 73] width 2 height 4
type input "02-09-2025"
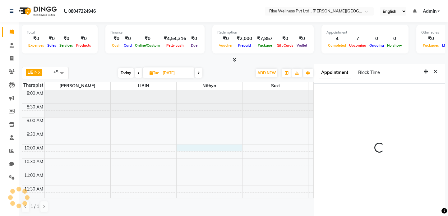
scroll to position [2, 0]
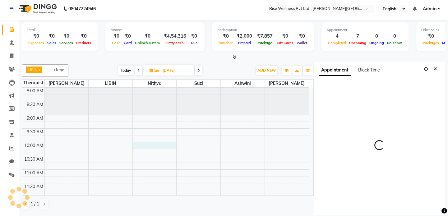
select select "600"
select select "69786"
select select "tentative"
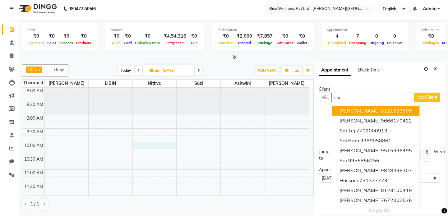
click at [361, 111] on span "[PERSON_NAME]" at bounding box center [360, 111] width 40 height 6
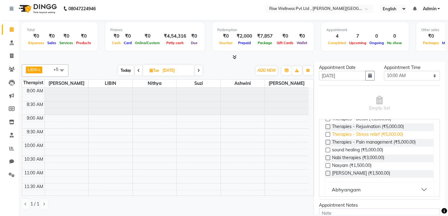
scroll to position [90, 0]
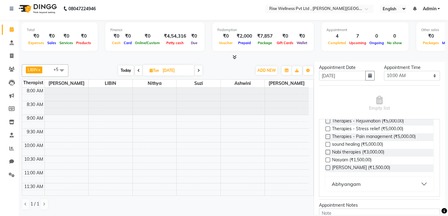
type input "8121633505"
click at [395, 182] on button "Abhyangam" at bounding box center [379, 184] width 103 height 11
click at [371, 138] on span "Therapies - Pain management (₹5,000.00)" at bounding box center [374, 137] width 84 height 8
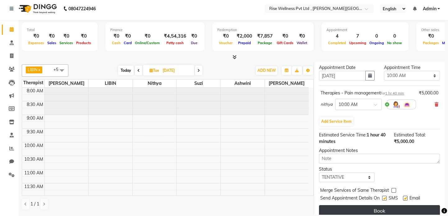
click at [400, 209] on button "Book" at bounding box center [379, 210] width 121 height 11
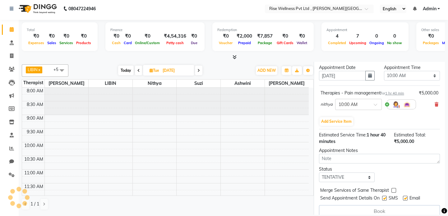
select select "69786"
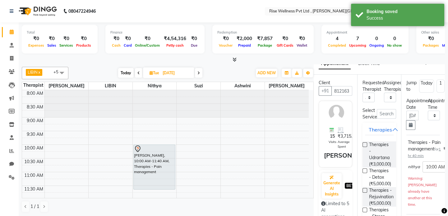
scroll to position [0, 0]
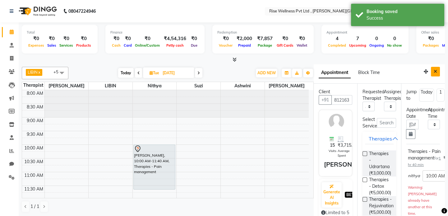
click at [434, 71] on icon "Close" at bounding box center [435, 71] width 3 height 4
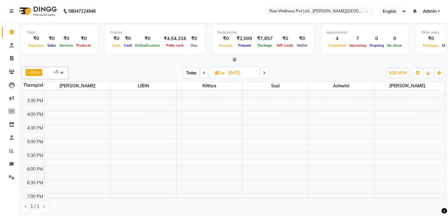
scroll to position [85, 0]
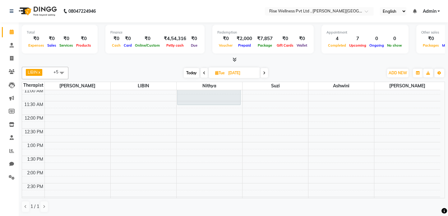
click at [193, 75] on span "Today" at bounding box center [192, 73] width 16 height 10
type input "[DATE]"
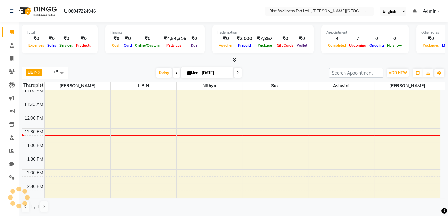
scroll to position [109, 0]
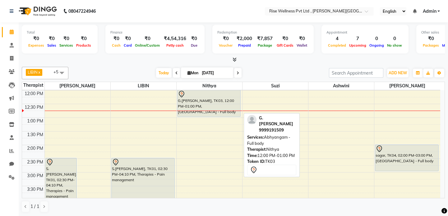
click at [214, 100] on div "G.[PERSON_NAME], TK03, 12:00 PM-01:00 PM, [GEOGRAPHIC_DATA] - Full body" at bounding box center [209, 103] width 63 height 26
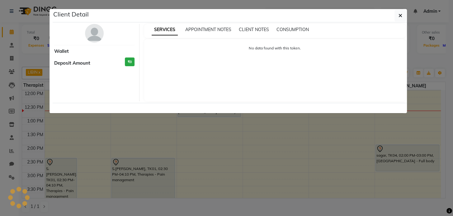
select select "7"
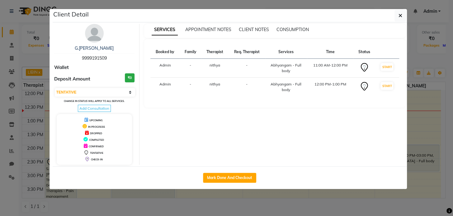
drag, startPoint x: 107, startPoint y: 59, endPoint x: 81, endPoint y: 57, distance: 25.9
click at [82, 57] on span "9999191509" at bounding box center [94, 58] width 25 height 6
copy span "9999191509"
click at [398, 16] on button "button" at bounding box center [400, 16] width 12 height 12
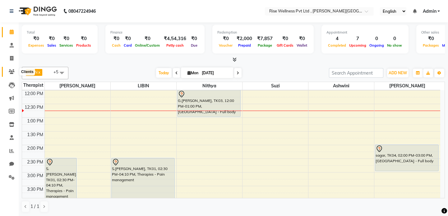
click at [11, 74] on icon at bounding box center [12, 71] width 6 height 5
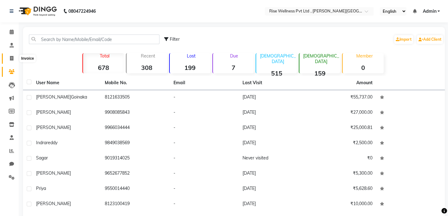
click at [12, 56] on icon at bounding box center [11, 58] width 3 height 5
select select "service"
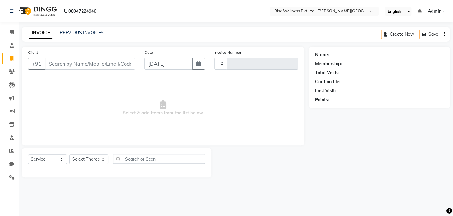
type input "0954"
select select "7497"
select select "V"
click at [56, 63] on input "Client" at bounding box center [90, 64] width 90 height 12
type input "9999191509"
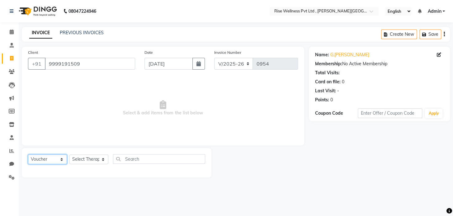
click at [47, 156] on select "Select Service Product Membership Package Voucher Prepaid Gift Card" at bounding box center [47, 160] width 39 height 10
select select "service"
click at [28, 155] on select "Select Service Product Membership Package Voucher Prepaid Gift Card" at bounding box center [47, 160] width 39 height 10
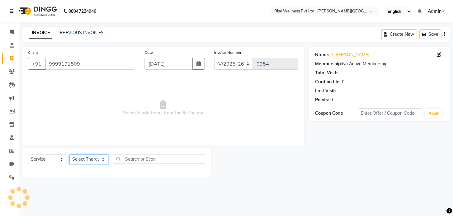
click at [88, 160] on select "Select Therapist aneesh Ashwini LIBIN nithya Reception sujith suzi" at bounding box center [88, 160] width 39 height 10
select select "89087"
click at [69, 155] on select "Select Therapist aneesh Ashwini LIBIN nithya Reception sujith suzi" at bounding box center [88, 160] width 39 height 10
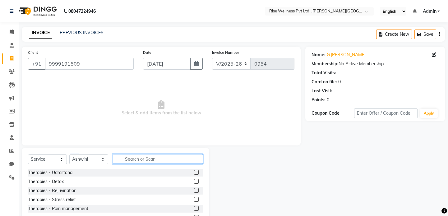
click at [153, 159] on input "text" at bounding box center [158, 159] width 90 height 10
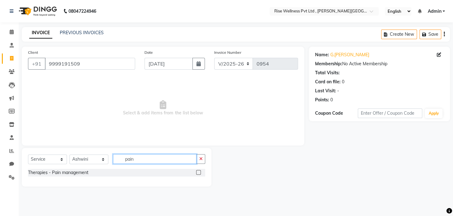
type input "pain"
click at [200, 173] on label at bounding box center [198, 172] width 5 height 5
click at [200, 173] on input "checkbox" at bounding box center [198, 173] width 4 height 4
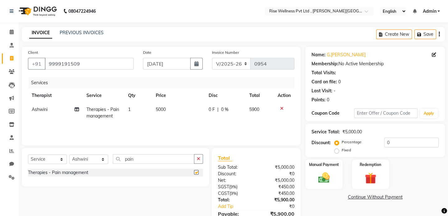
checkbox input "false"
click at [76, 161] on select "Select Therapist aneesh Ashwini LIBIN nithya Reception sujith suzi" at bounding box center [88, 160] width 39 height 10
select select "71442"
click at [69, 155] on select "Select Therapist aneesh Ashwini LIBIN nithya Reception sujith suzi" at bounding box center [88, 160] width 39 height 10
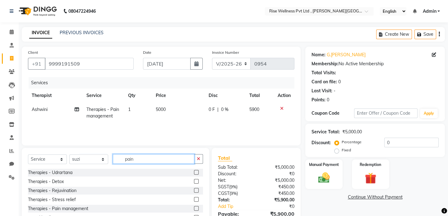
click at [148, 160] on input "pain" at bounding box center [154, 159] width 82 height 10
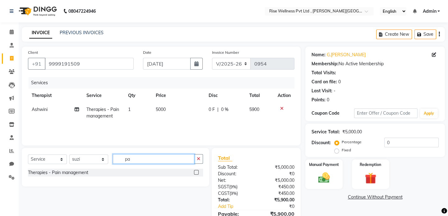
type input "p"
type input "face"
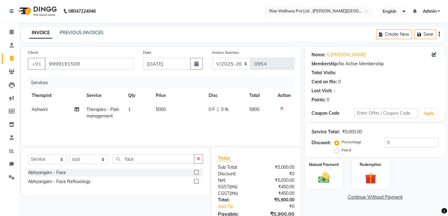
click at [196, 173] on label at bounding box center [196, 172] width 5 height 5
click at [196, 173] on input "checkbox" at bounding box center [196, 173] width 4 height 4
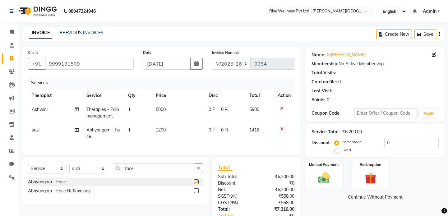
checkbox input "false"
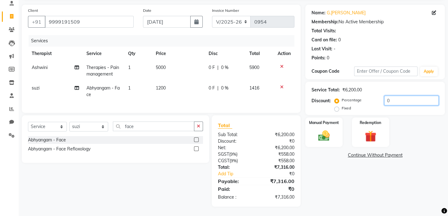
click at [396, 96] on input "0" at bounding box center [412, 101] width 54 height 10
type input "1"
type input "10.8"
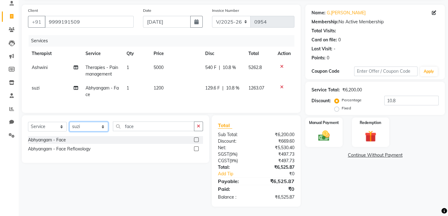
click at [79, 130] on select "Select Therapist aneesh Ashwini LIBIN nithya Reception sujith suzi" at bounding box center [88, 127] width 39 height 10
click at [46, 128] on select "Select Service Product Membership Package Voucher Prepaid Gift Card" at bounding box center [47, 127] width 39 height 10
select select "product"
click at [28, 122] on select "Select Service Product Membership Package Voucher Prepaid Gift Card" at bounding box center [47, 127] width 39 height 10
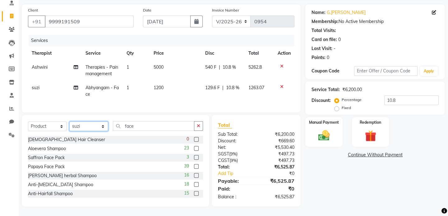
click at [83, 128] on select "Select Therapist aneesh Ashwini LIBIN nithya Reception sujith suzi" at bounding box center [88, 127] width 39 height 10
click at [137, 208] on main "INVOICE PREVIOUS INVOICES Create New Save Client +91 9999191509 Date 01-09-2025…" at bounding box center [234, 100] width 430 height 231
click at [88, 129] on select "Select Therapist aneesh Ashwini LIBIN nithya Reception sujith suzi" at bounding box center [88, 127] width 39 height 10
select select "67160"
click at [69, 122] on select "Select Therapist aneesh Ashwini LIBIN nithya Reception sujith suzi" at bounding box center [88, 127] width 39 height 10
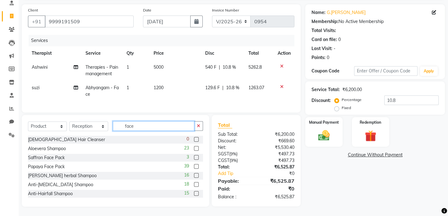
click at [147, 128] on input "face" at bounding box center [154, 126] width 82 height 10
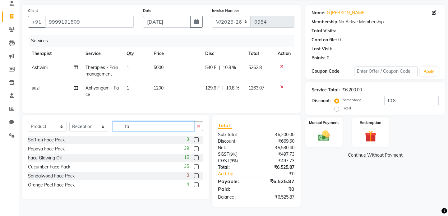
type input "f"
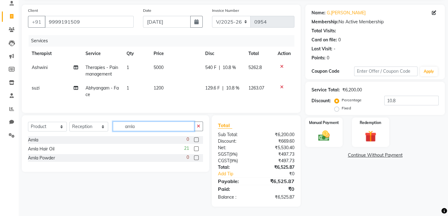
type input "amla"
click at [196, 149] on label at bounding box center [196, 149] width 5 height 5
click at [196, 149] on input "checkbox" at bounding box center [196, 149] width 4 height 4
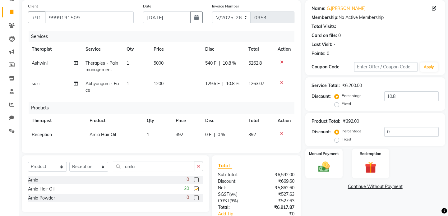
checkbox input "false"
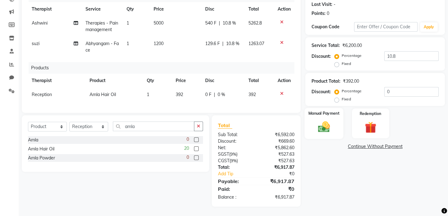
click at [334, 116] on div "Manual Payment" at bounding box center [324, 123] width 39 height 31
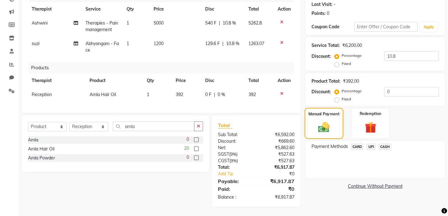
click at [336, 115] on div "Manual Payment" at bounding box center [324, 123] width 39 height 31
click at [402, 87] on input "0" at bounding box center [412, 92] width 54 height 10
type input "0.221"
click at [372, 143] on span "UPI" at bounding box center [371, 146] width 10 height 7
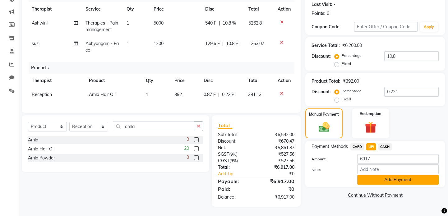
click at [407, 177] on button "Add Payment" at bounding box center [398, 180] width 82 height 10
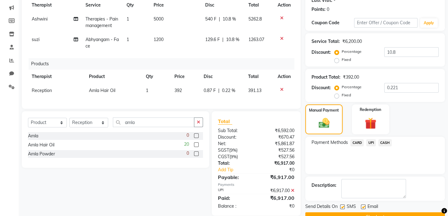
scroll to position [105, 0]
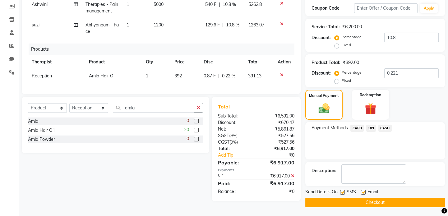
click at [429, 197] on div "Send Details On SMS Email Checkout" at bounding box center [376, 198] width 140 height 19
click at [428, 200] on button "Checkout" at bounding box center [376, 203] width 140 height 10
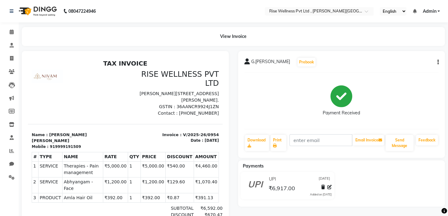
scroll to position [66, 0]
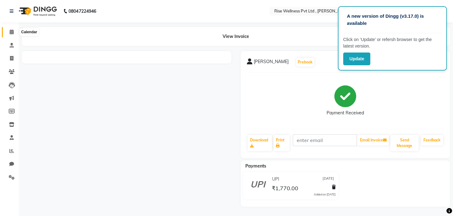
click at [7, 35] on span at bounding box center [11, 32] width 11 height 7
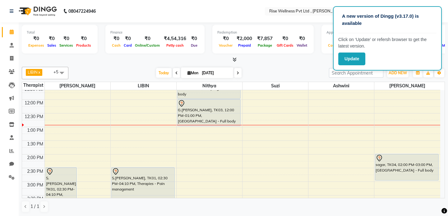
scroll to position [113, 0]
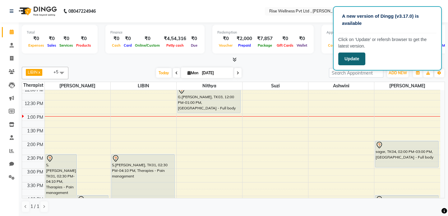
click at [352, 57] on button "Update" at bounding box center [351, 59] width 27 height 13
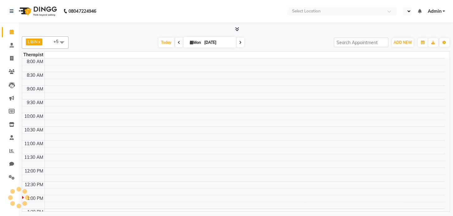
select select "en"
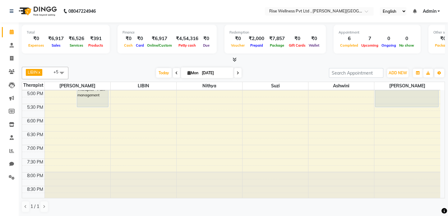
scroll to position [218, 0]
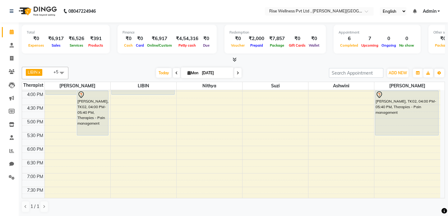
click at [192, 121] on div "8:00 AM 8:30 AM 9:00 AM 9:30 AM 10:00 AM 10:30 AM 11:00 AM 11:30 AM 12:00 PM 12…" at bounding box center [231, 50] width 418 height 356
select select "69786"
select select "tentative"
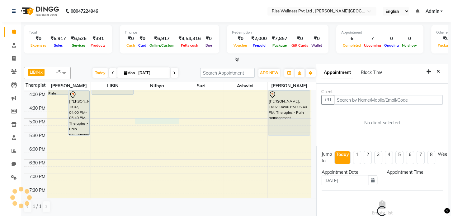
scroll to position [2, 0]
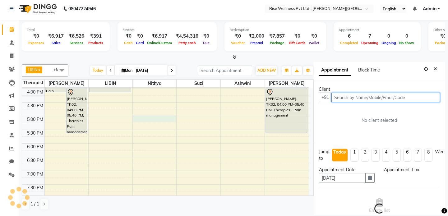
select select "1020"
click at [392, 99] on input "text" at bounding box center [386, 98] width 109 height 10
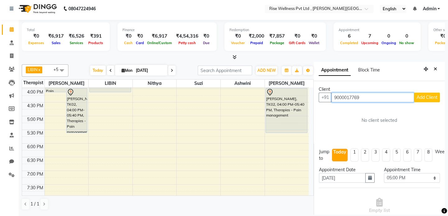
type input "9000017769"
click at [418, 98] on span "Add Client" at bounding box center [427, 98] width 21 height 6
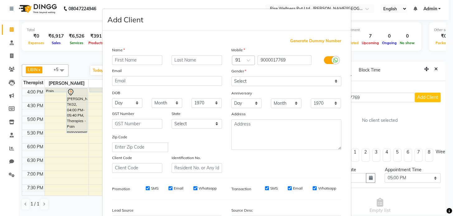
click at [122, 58] on input "text" at bounding box center [137, 60] width 50 height 10
type input "lirisha"
click at [257, 81] on select "Select [DEMOGRAPHIC_DATA] [DEMOGRAPHIC_DATA] Other Prefer Not To Say" at bounding box center [286, 82] width 110 height 10
select select "[DEMOGRAPHIC_DATA]"
click at [231, 77] on select "Select [DEMOGRAPHIC_DATA] [DEMOGRAPHIC_DATA] Other Prefer Not To Say" at bounding box center [286, 82] width 110 height 10
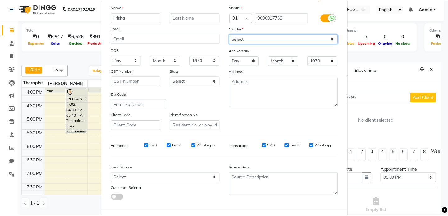
scroll to position [72, 0]
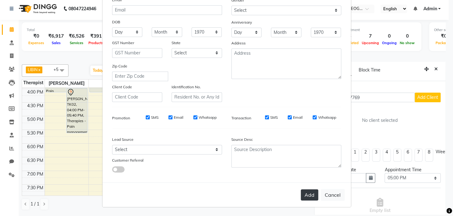
click at [309, 192] on button "Add" at bounding box center [309, 194] width 17 height 11
select select
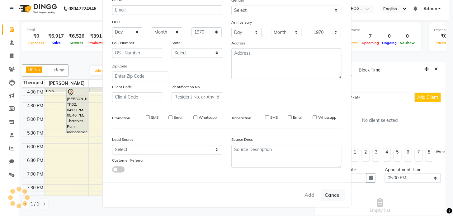
select select
checkbox input "false"
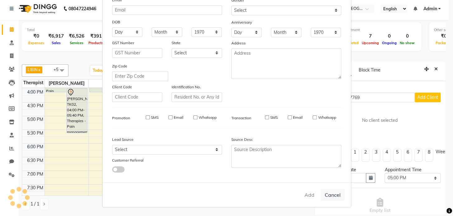
checkbox input "false"
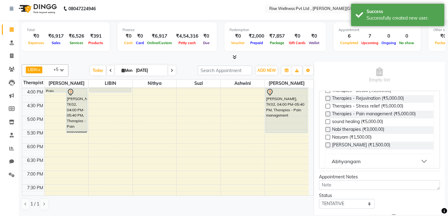
scroll to position [90, 0]
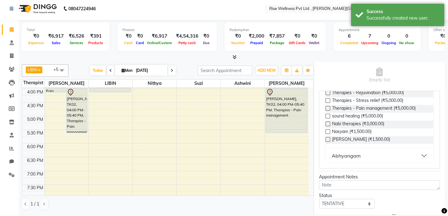
click at [380, 150] on button "Abhyangam" at bounding box center [379, 155] width 103 height 11
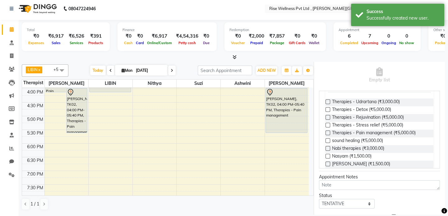
scroll to position [62, 0]
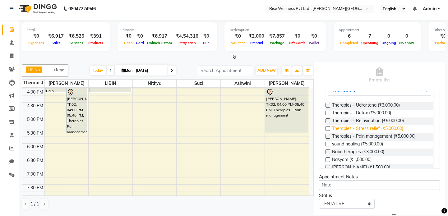
click at [370, 130] on span "Therapies - Stress relief (₹5,000.00)" at bounding box center [367, 129] width 71 height 8
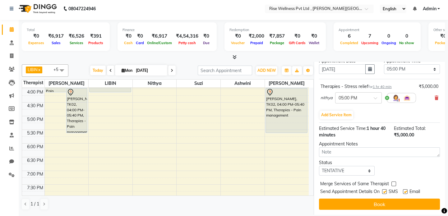
scroll to position [123, 0]
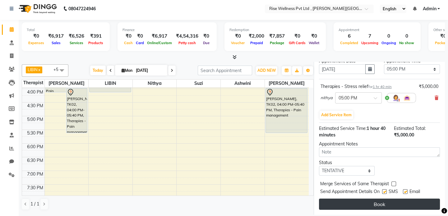
click at [412, 203] on button "Book" at bounding box center [379, 204] width 121 height 11
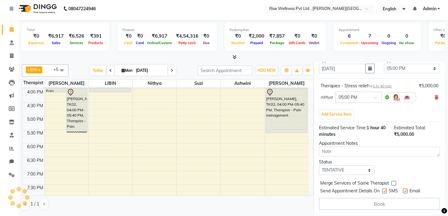
select select "69786"
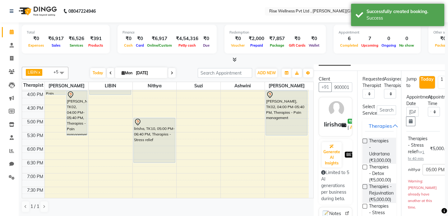
scroll to position [0, 0]
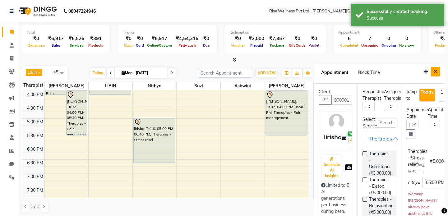
click at [434, 72] on button "Close" at bounding box center [435, 72] width 9 height 10
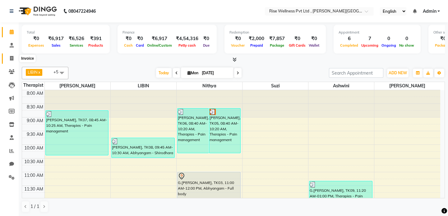
click at [13, 57] on icon at bounding box center [11, 58] width 3 height 5
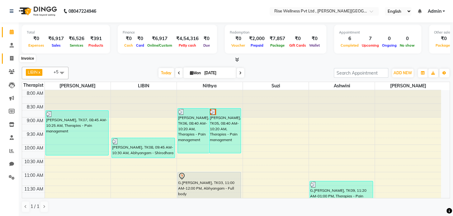
select select "7497"
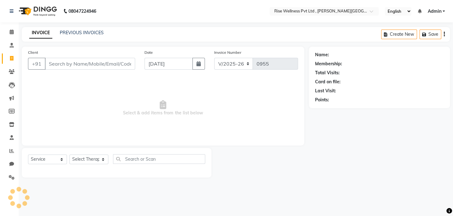
select select "V"
click at [80, 32] on link "PREVIOUS INVOICES" at bounding box center [82, 33] width 44 height 6
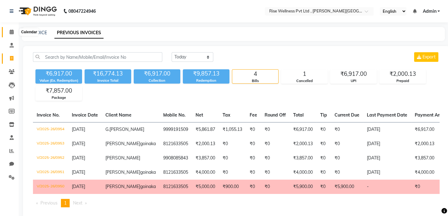
click at [10, 32] on icon at bounding box center [12, 32] width 4 height 5
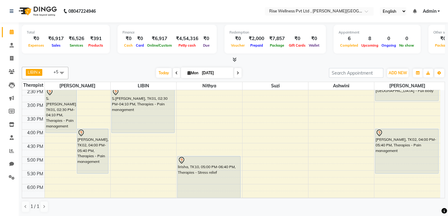
scroll to position [170, 0]
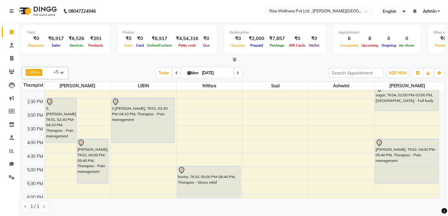
click at [144, 174] on td at bounding box center [242, 177] width 396 height 7
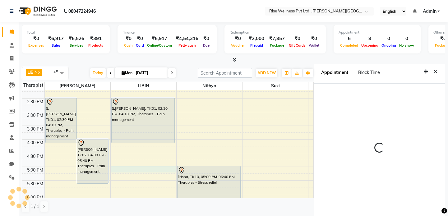
scroll to position [2, 0]
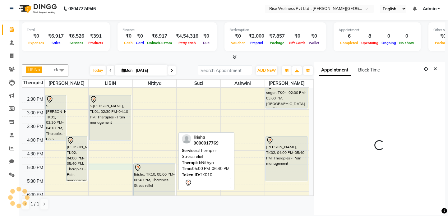
select select "1020"
select select "69785"
select select "tentative"
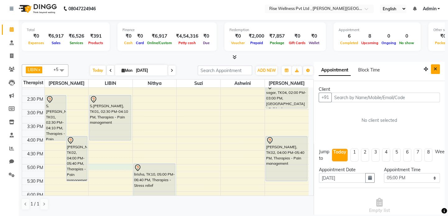
click at [431, 69] on button "Close" at bounding box center [435, 69] width 9 height 10
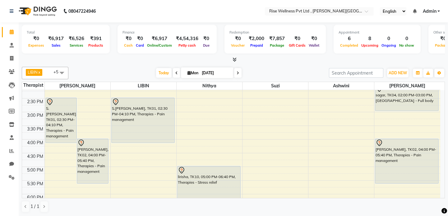
scroll to position [141, 0]
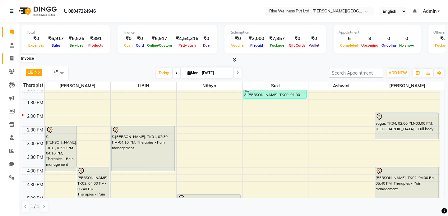
click at [11, 58] on icon at bounding box center [11, 58] width 3 height 5
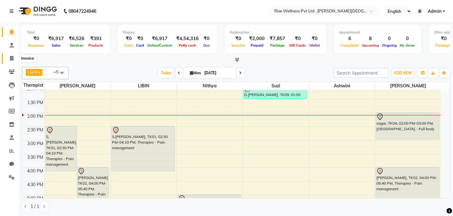
select select "service"
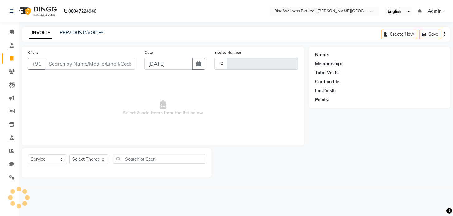
type input "0955"
select select "7497"
select select "V"
click at [11, 35] on span at bounding box center [11, 32] width 11 height 7
